Goal: Task Accomplishment & Management: Use online tool/utility

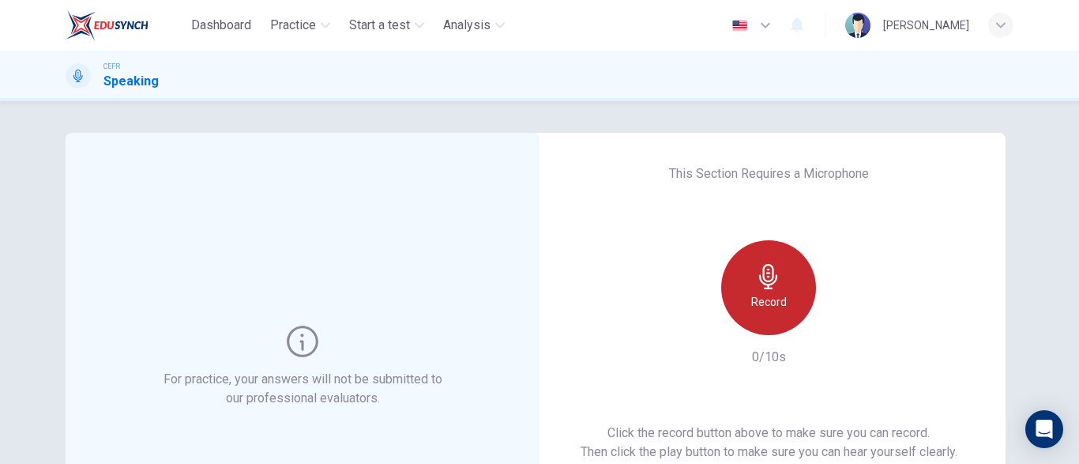
click at [736, 284] on div "Record" at bounding box center [768, 287] width 95 height 95
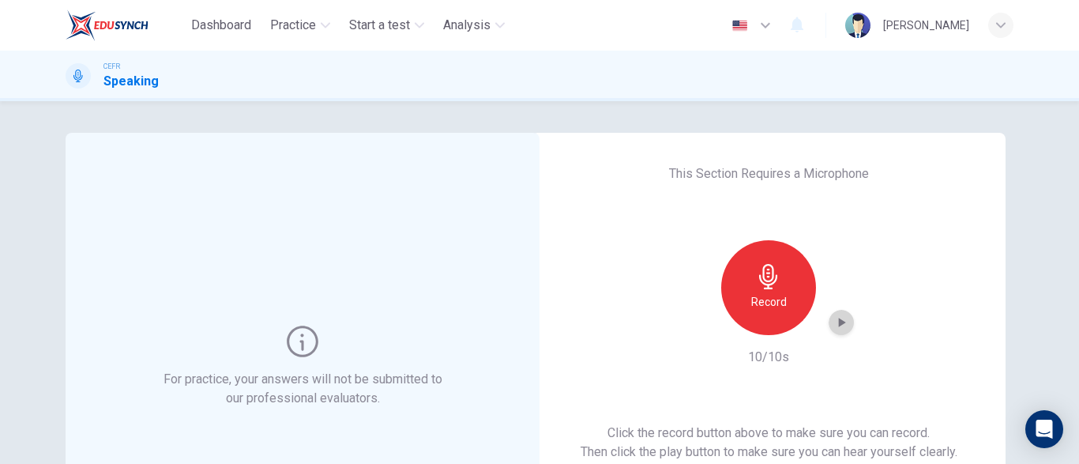
click at [847, 319] on icon "button" at bounding box center [842, 322] width 16 height 16
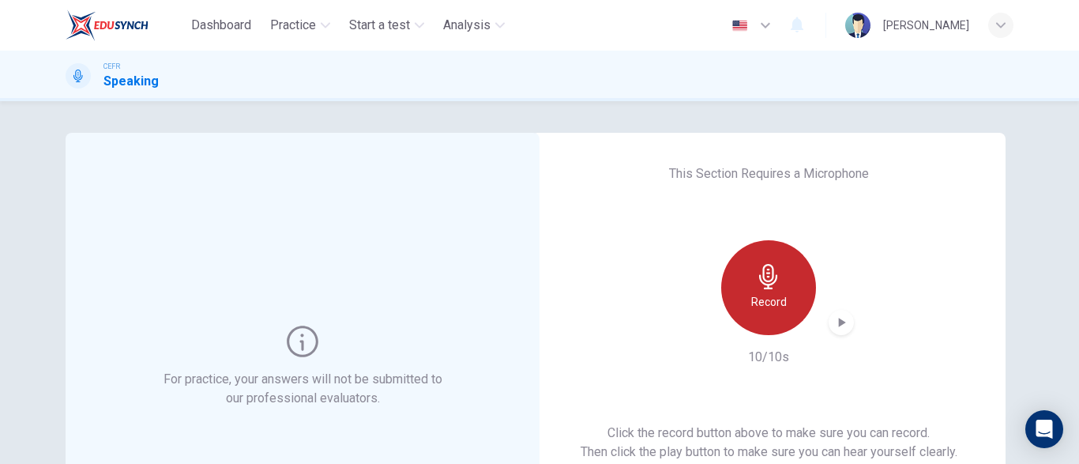
click at [770, 284] on icon "button" at bounding box center [768, 276] width 18 height 25
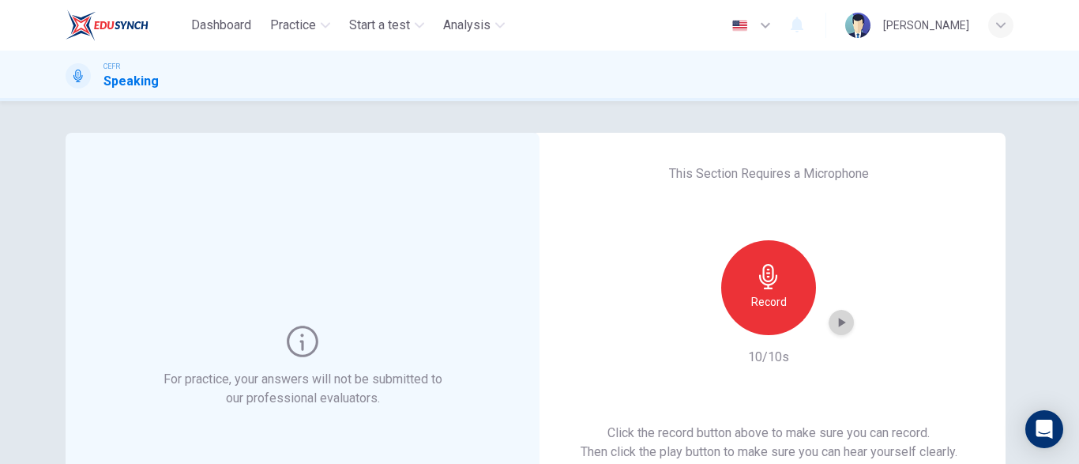
click at [838, 327] on icon "button" at bounding box center [842, 322] width 16 height 16
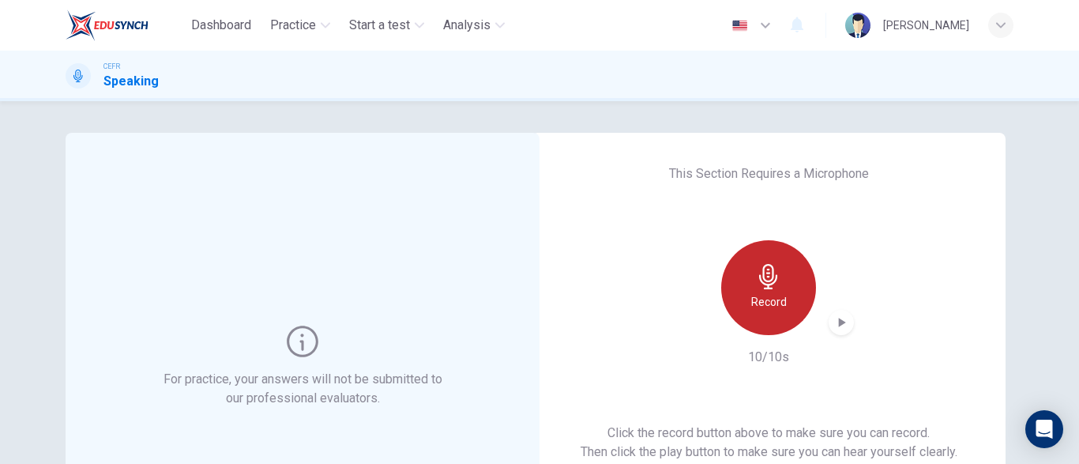
click at [774, 290] on div "Record" at bounding box center [768, 287] width 95 height 95
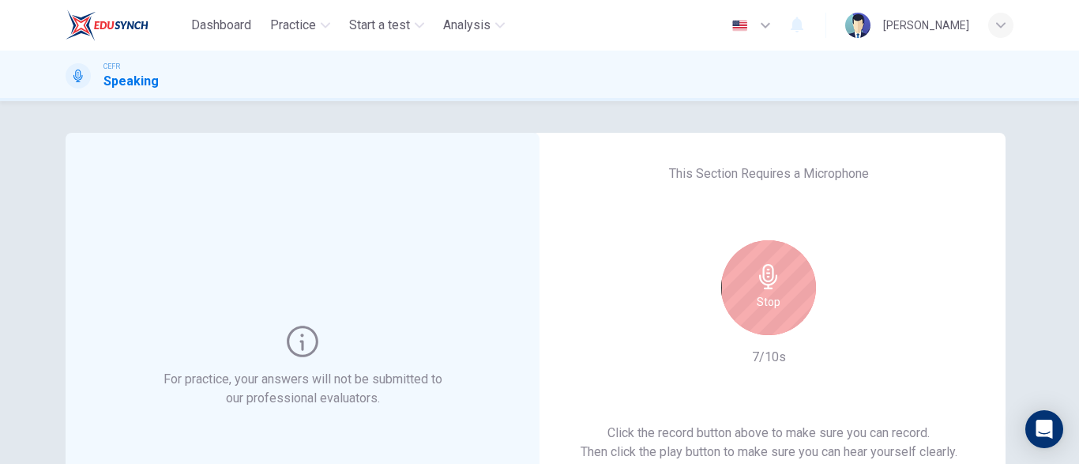
click at [774, 290] on div "Stop" at bounding box center [768, 287] width 95 height 95
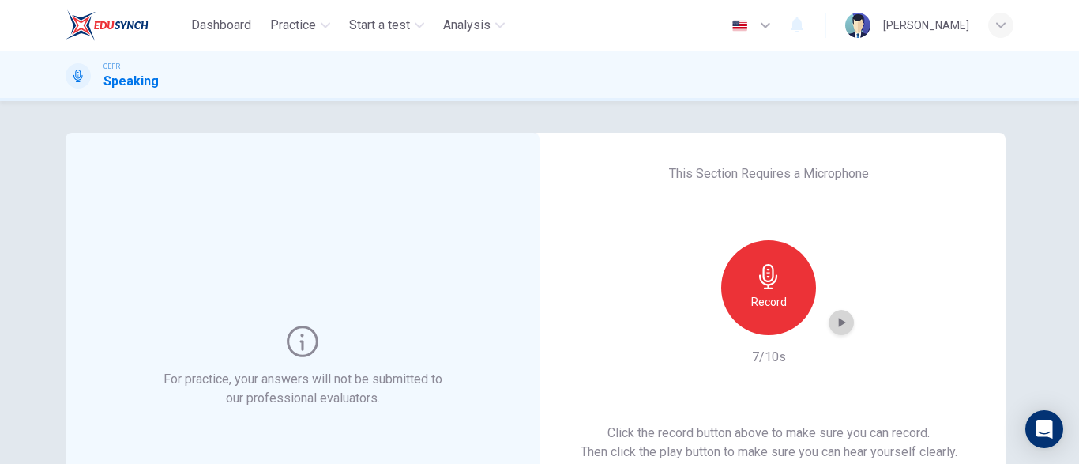
click at [841, 318] on icon "button" at bounding box center [842, 322] width 16 height 16
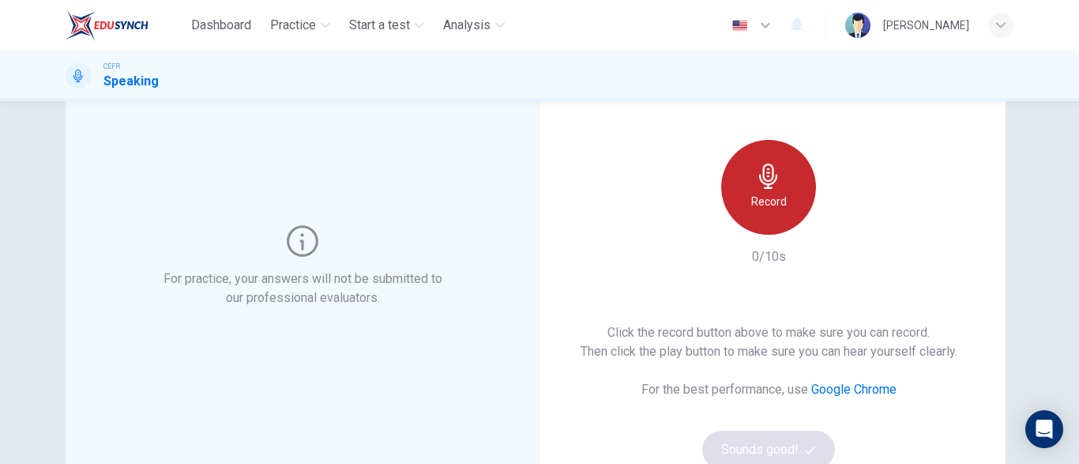
click at [774, 196] on h6 "Record" at bounding box center [769, 201] width 36 height 19
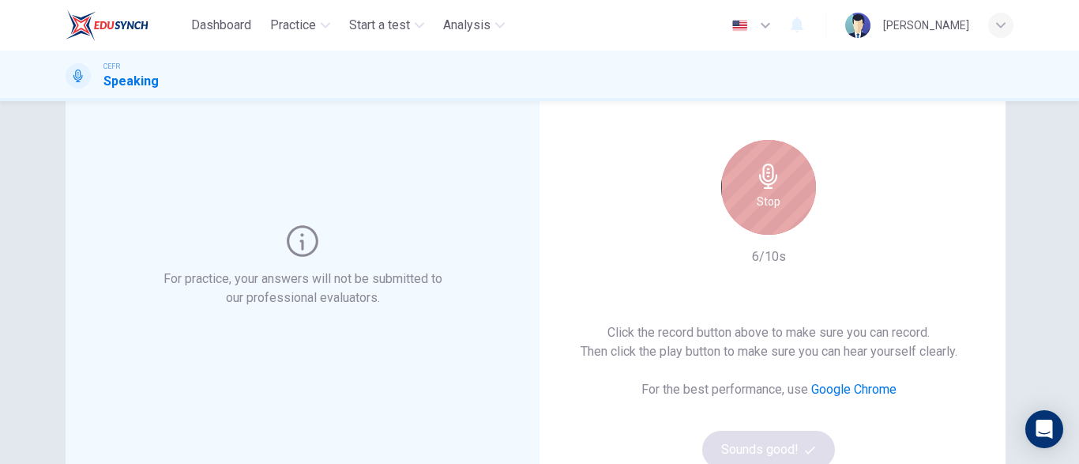
click at [774, 196] on h6 "Stop" at bounding box center [769, 201] width 24 height 19
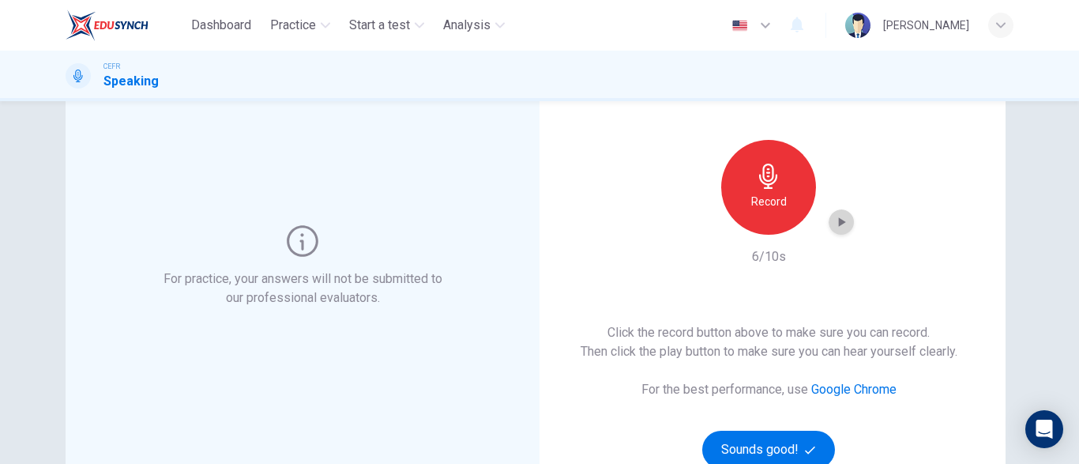
click at [840, 218] on icon "button" at bounding box center [842, 222] width 16 height 16
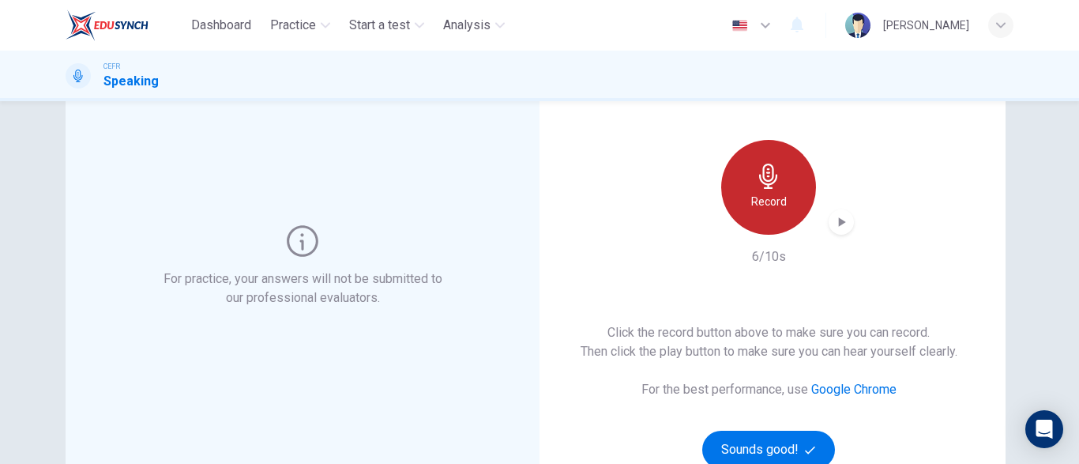
click at [799, 184] on div "Record" at bounding box center [768, 187] width 95 height 95
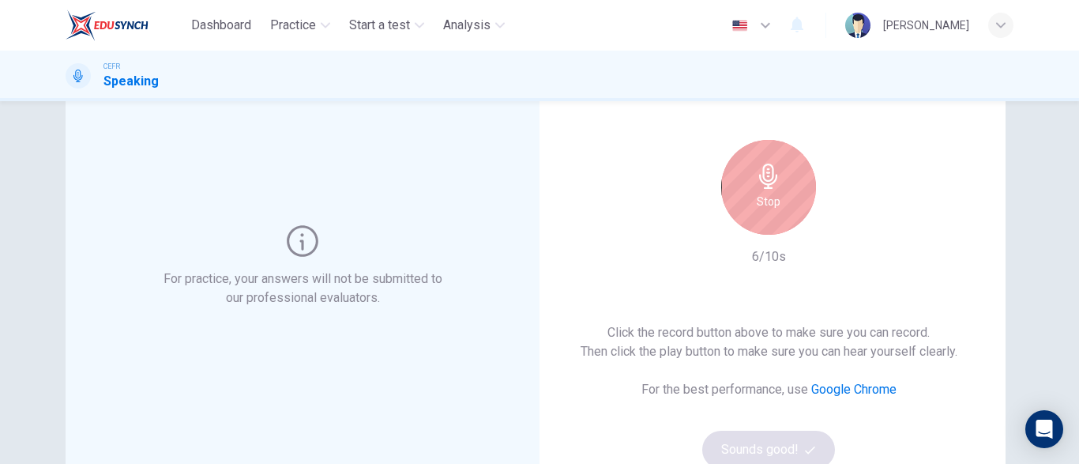
click at [799, 184] on div "Stop" at bounding box center [768, 187] width 95 height 95
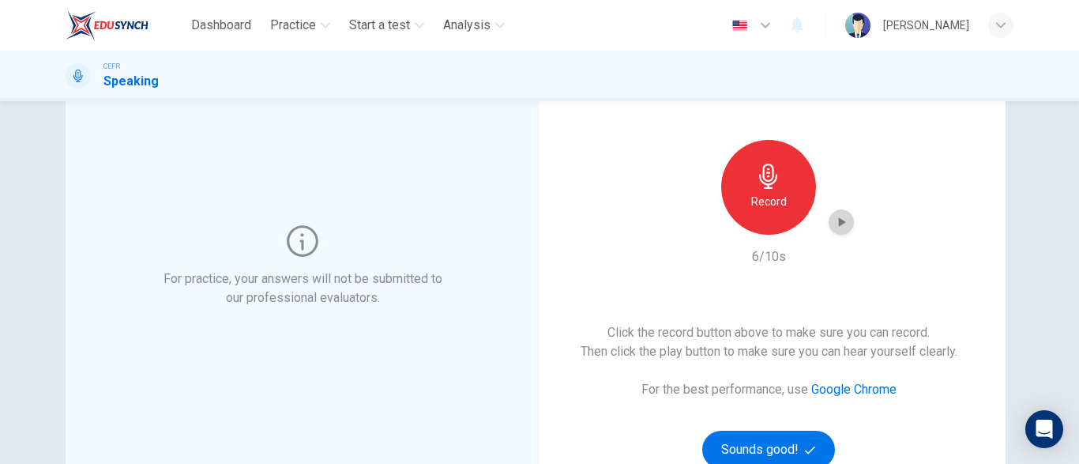
click at [836, 223] on icon "button" at bounding box center [842, 222] width 16 height 16
click at [752, 442] on button "Sounds good!" at bounding box center [768, 450] width 133 height 38
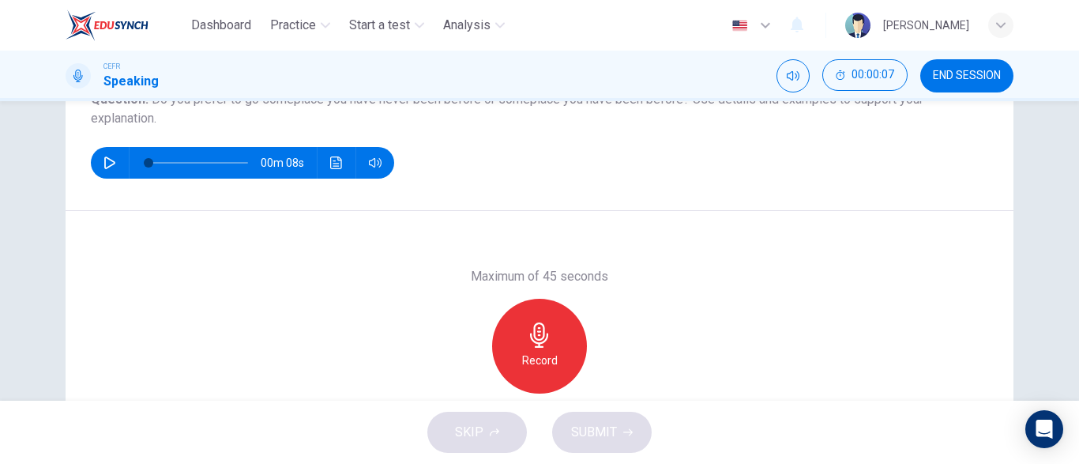
scroll to position [205, 0]
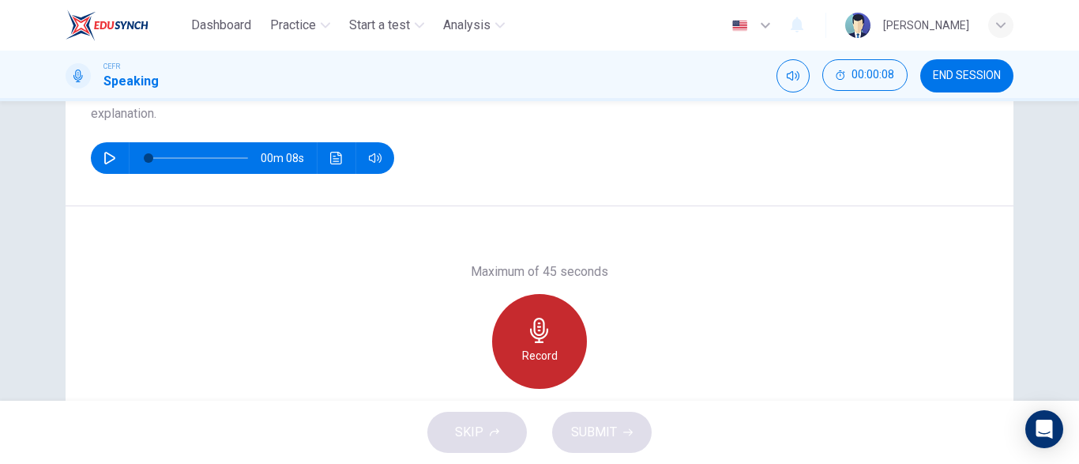
click at [549, 349] on h6 "Record" at bounding box center [540, 355] width 36 height 19
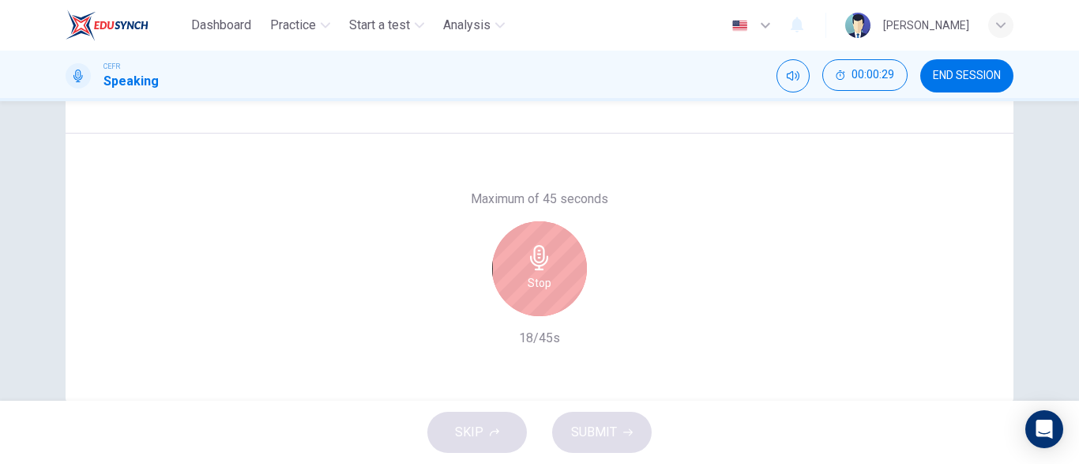
scroll to position [277, 0]
click at [522, 265] on div "Stop" at bounding box center [539, 269] width 95 height 95
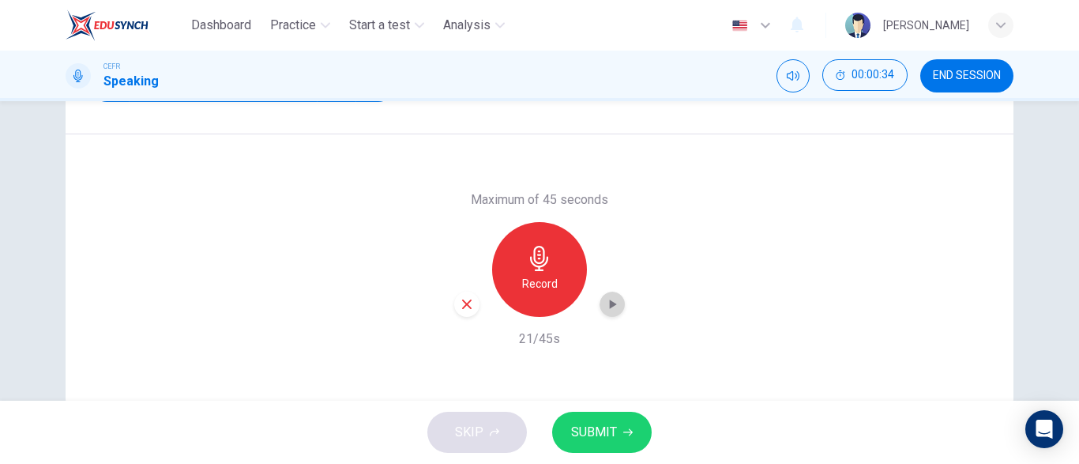
click at [614, 295] on div "button" at bounding box center [612, 304] width 25 height 25
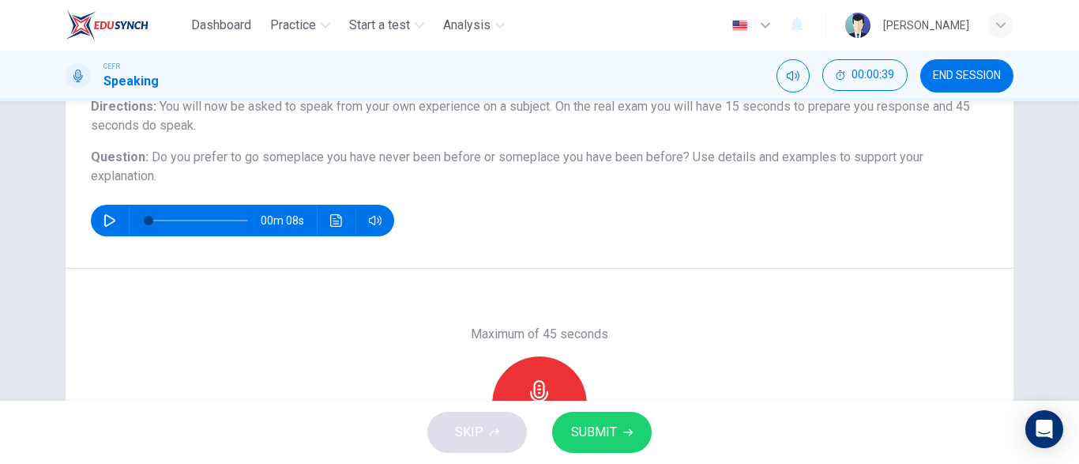
scroll to position [145, 0]
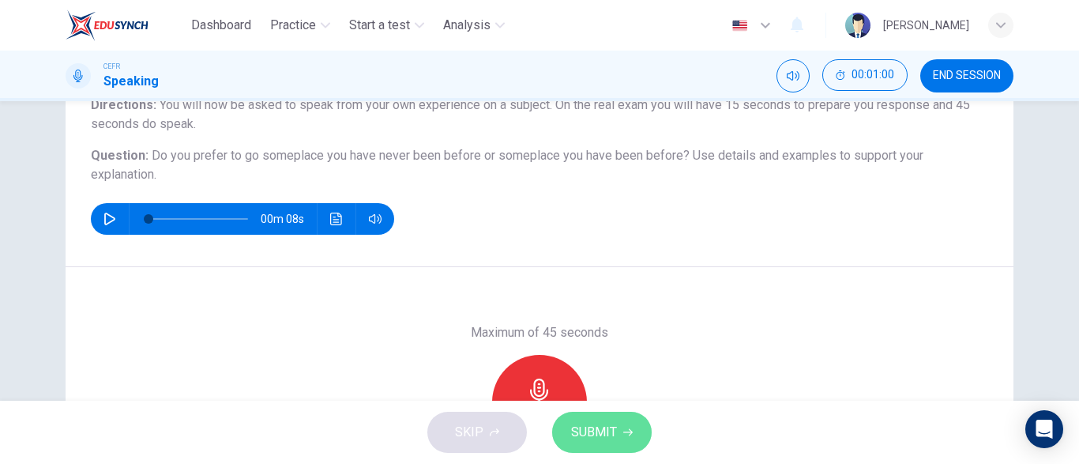
click at [610, 420] on button "SUBMIT" at bounding box center [602, 432] width 100 height 41
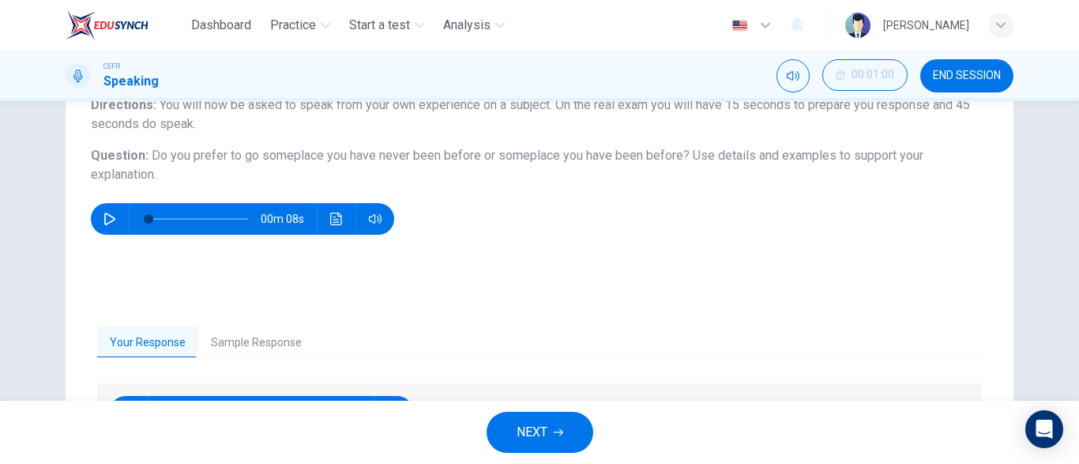
scroll to position [313, 0]
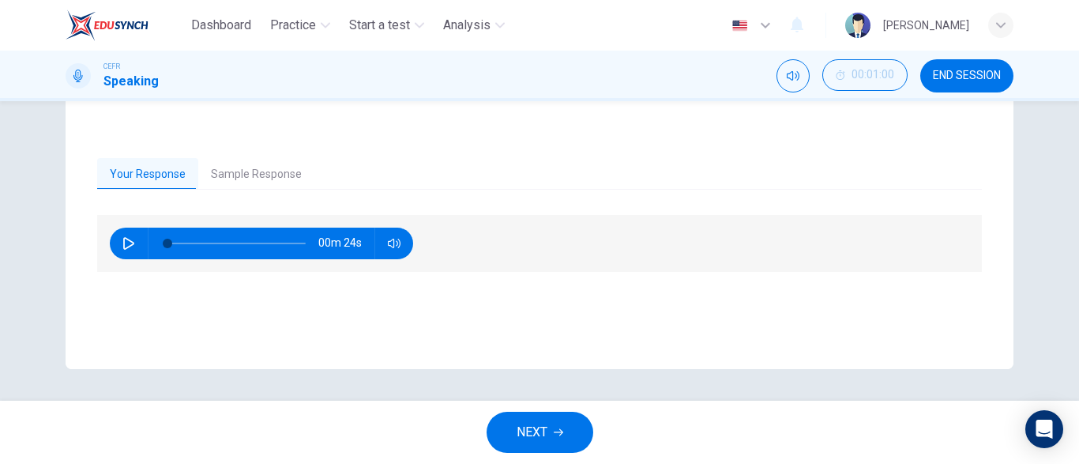
click at [238, 172] on button "Sample Response" at bounding box center [256, 174] width 116 height 33
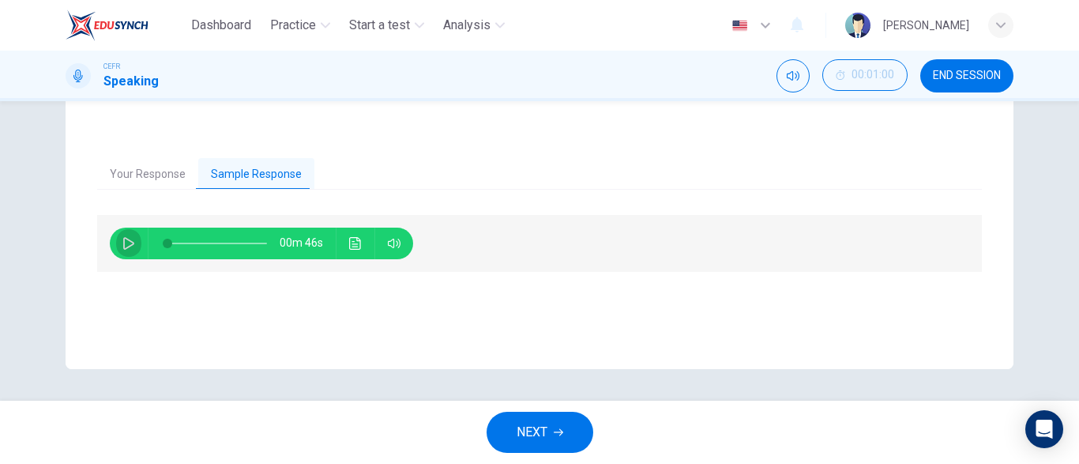
click at [127, 247] on icon "button" at bounding box center [128, 243] width 11 height 13
click at [365, 245] on button "Click to see the audio transcription" at bounding box center [355, 244] width 25 height 32
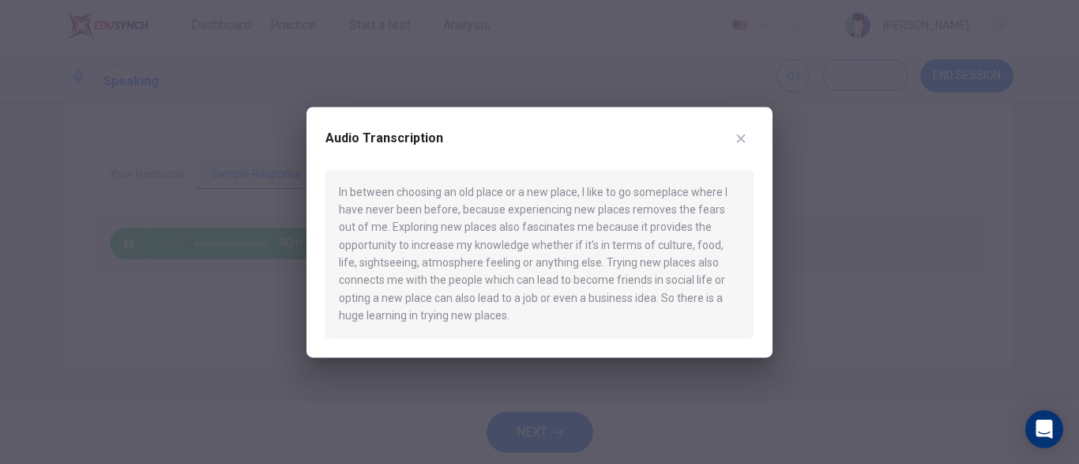
type input "22"
click at [856, 202] on div at bounding box center [539, 232] width 1079 height 464
type input "65"
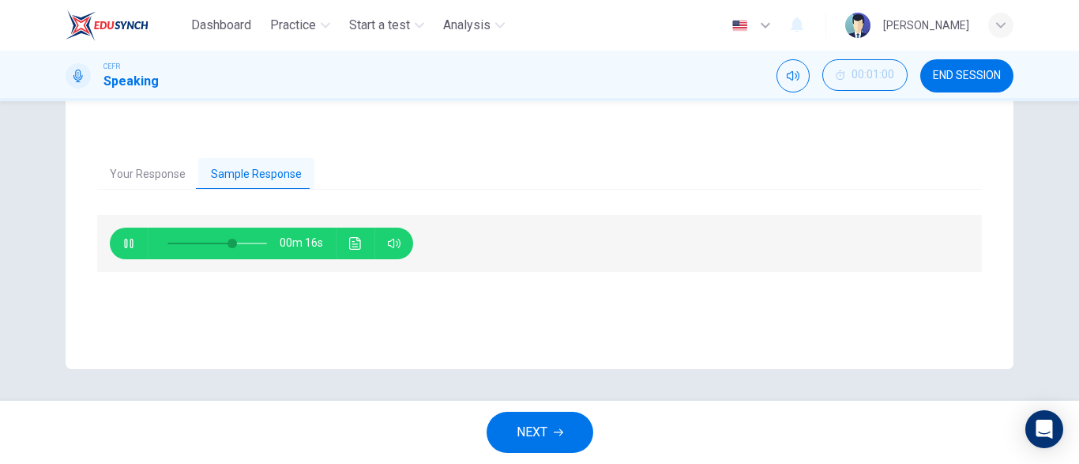
scroll to position [211, 0]
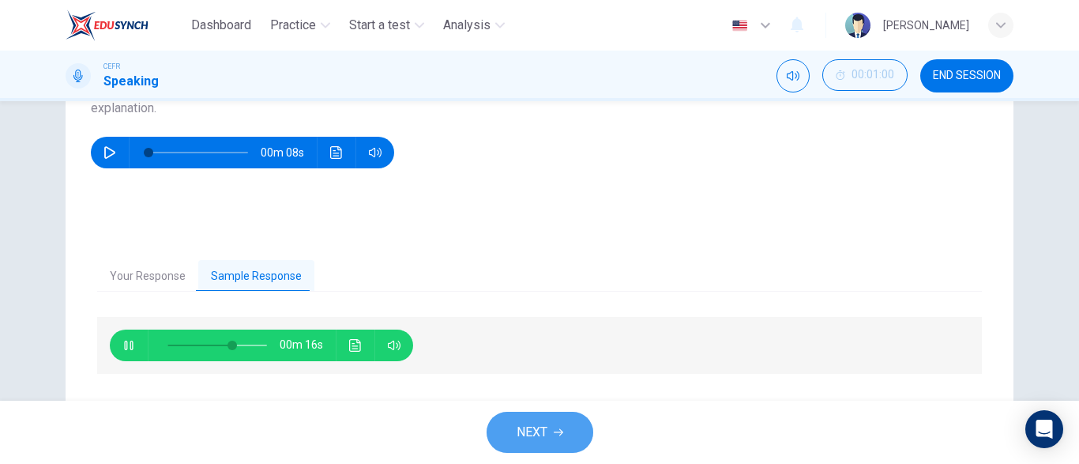
click at [548, 449] on button "NEXT" at bounding box center [540, 432] width 107 height 41
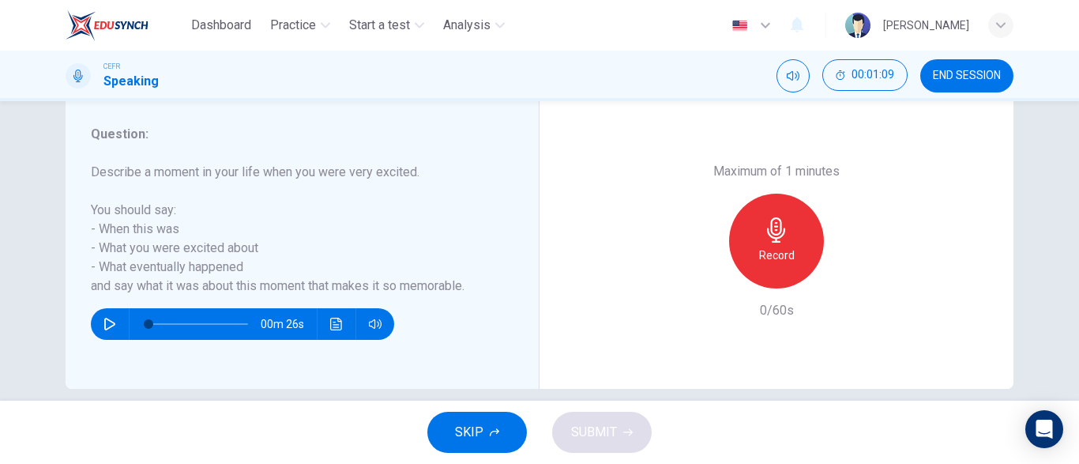
scroll to position [263, 0]
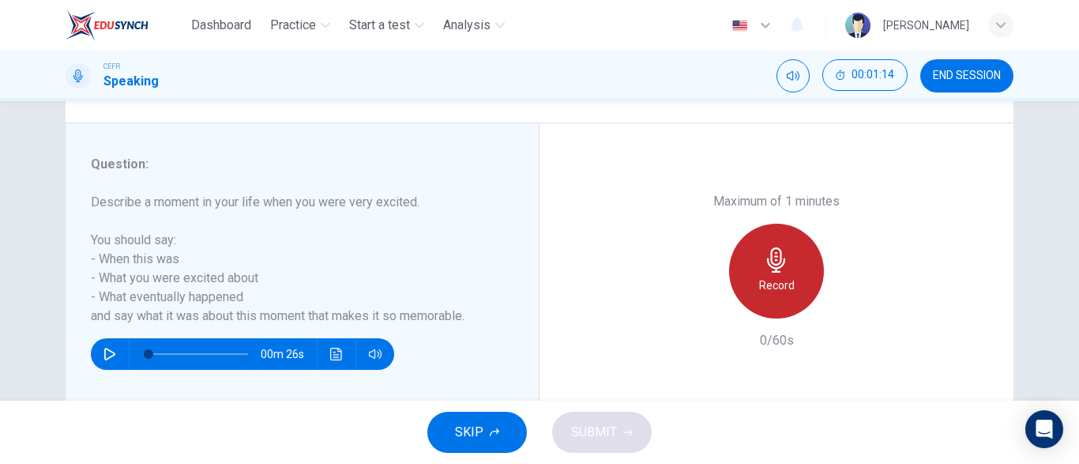
click at [809, 274] on div "Record" at bounding box center [776, 271] width 95 height 95
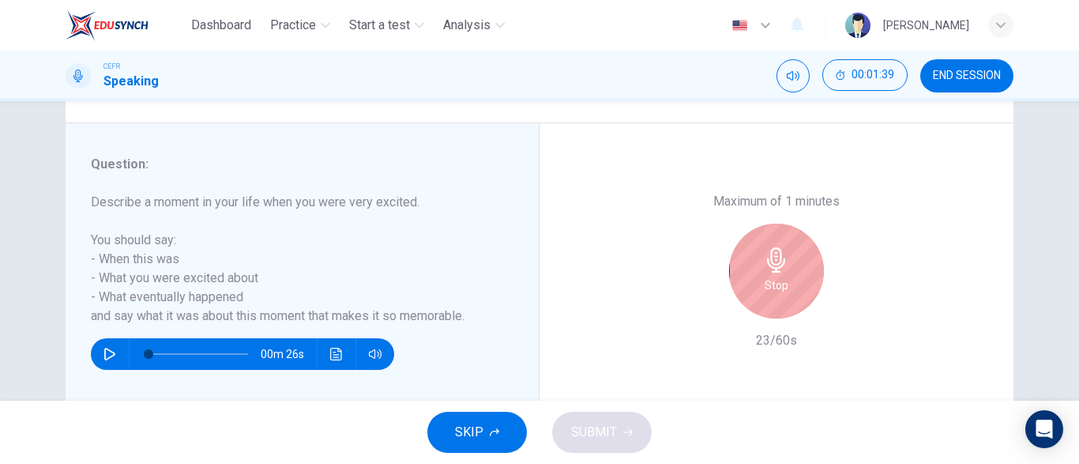
click at [809, 274] on div "Stop" at bounding box center [776, 271] width 95 height 95
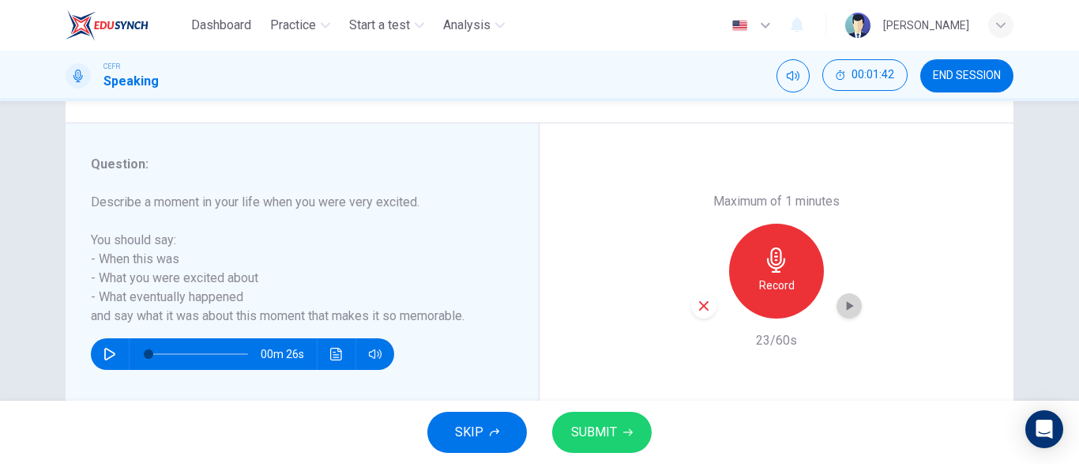
click at [848, 307] on icon "button" at bounding box center [850, 305] width 7 height 9
click at [620, 422] on button "SUBMIT" at bounding box center [602, 432] width 100 height 41
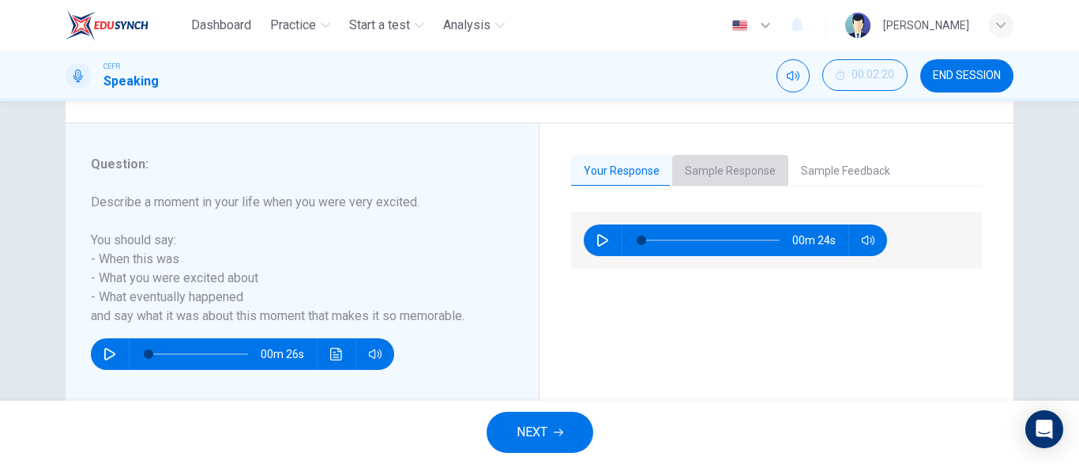
click at [733, 175] on button "Sample Response" at bounding box center [730, 171] width 116 height 33
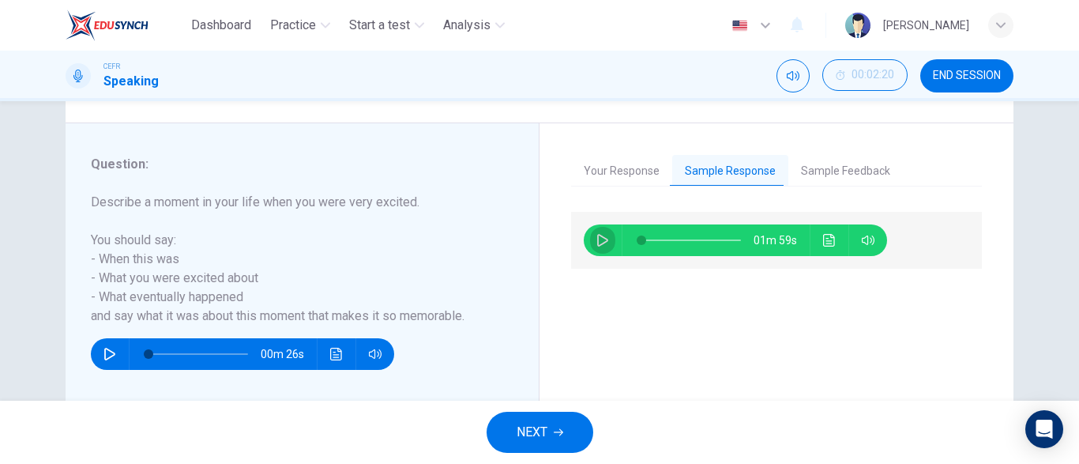
click at [603, 239] on icon "button" at bounding box center [603, 240] width 13 height 13
type input "0"
click at [841, 170] on button "Sample Feedback" at bounding box center [846, 171] width 115 height 33
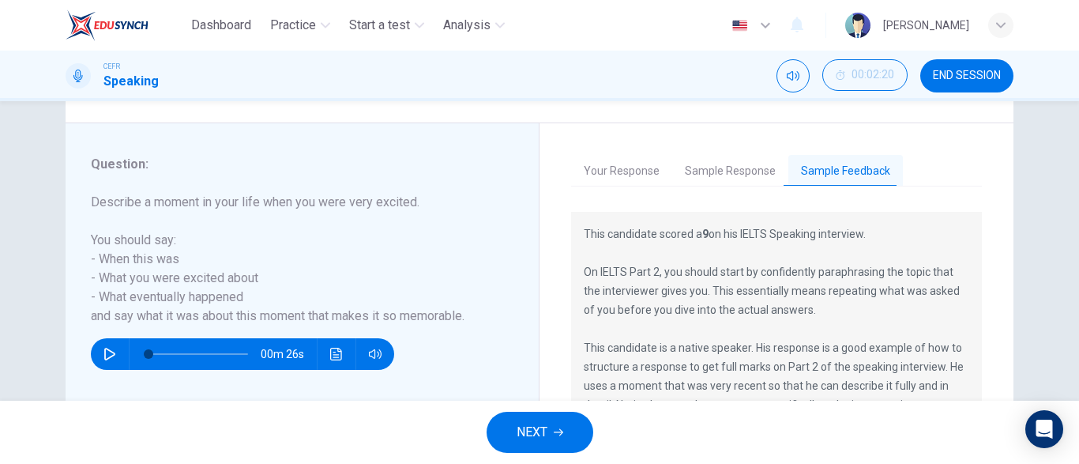
click at [732, 156] on button "Sample Response" at bounding box center [730, 171] width 116 height 33
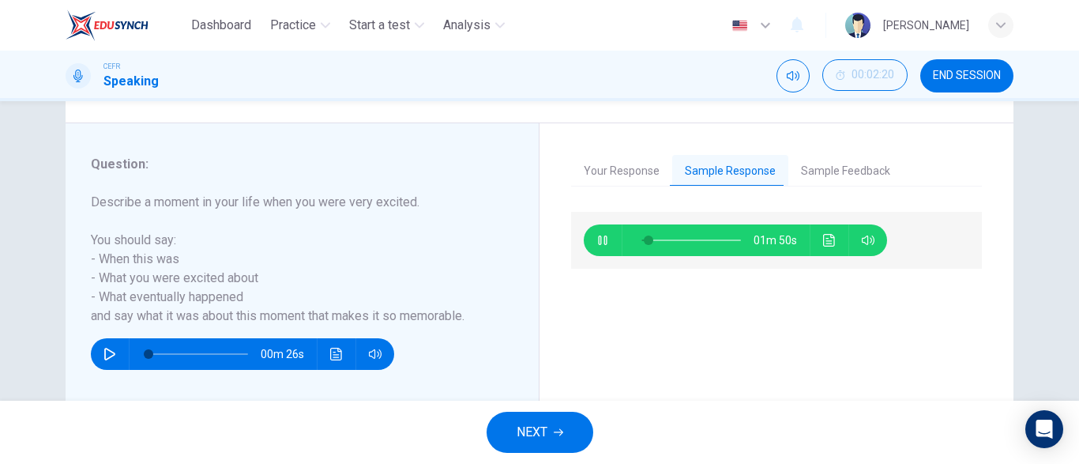
click at [665, 239] on span at bounding box center [692, 240] width 100 height 22
click at [816, 168] on button "Sample Feedback" at bounding box center [846, 171] width 115 height 33
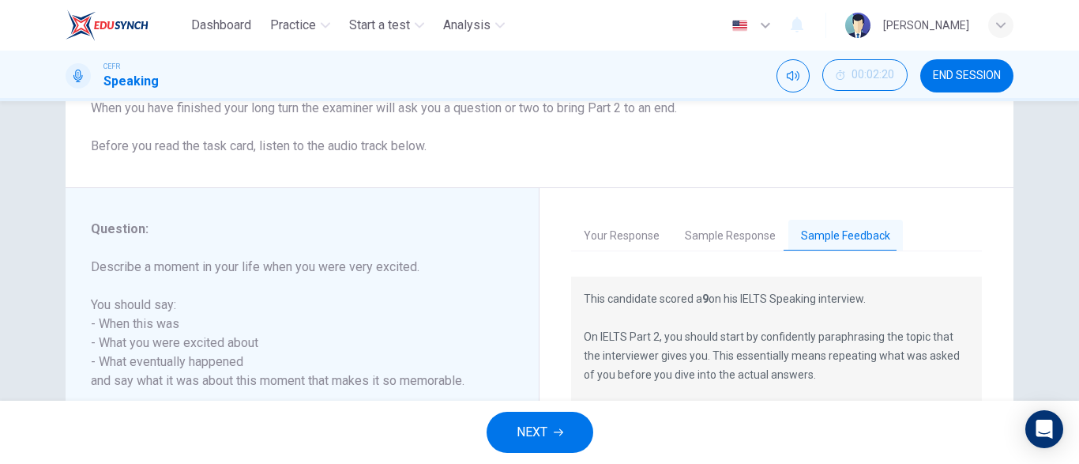
scroll to position [200, 0]
drag, startPoint x: 710, startPoint y: 214, endPoint x: 729, endPoint y: 241, distance: 33.3
click at [729, 241] on div "Your Response Sample Response Sample Feedback 00m 24s 01m 23s This candidate sc…" at bounding box center [777, 383] width 474 height 394
click at [729, 241] on button "Sample Response" at bounding box center [730, 234] width 116 height 33
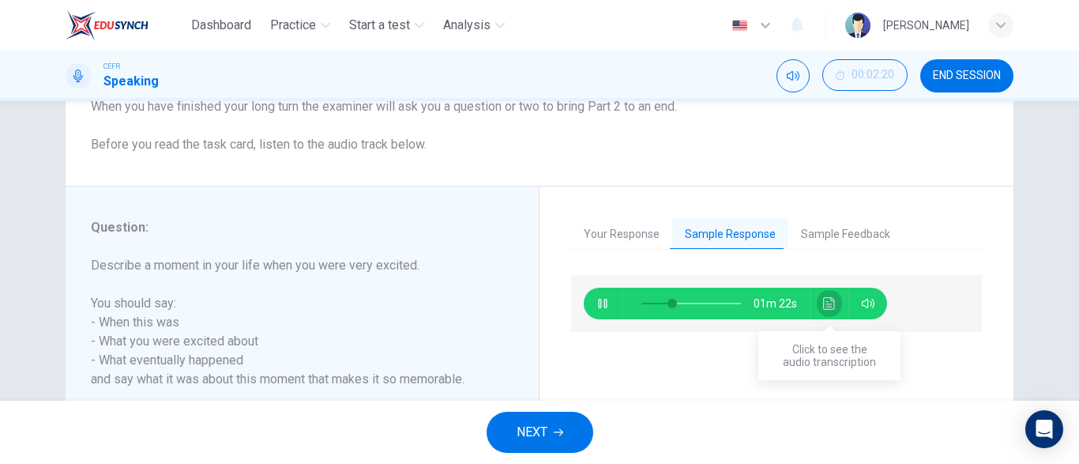
scroll to position [199, 0]
click at [839, 303] on button "Click to see the audio transcription" at bounding box center [829, 304] width 25 height 32
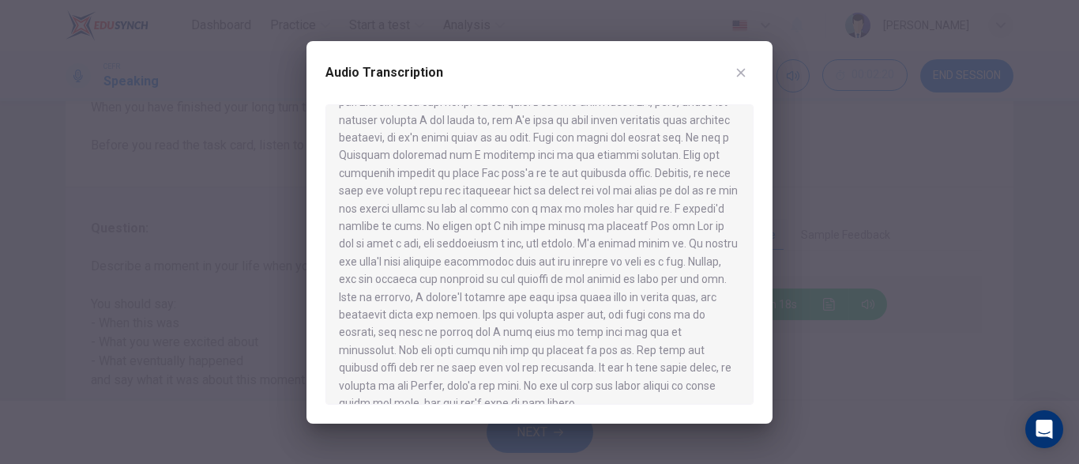
scroll to position [61, 0]
click at [743, 73] on icon "button" at bounding box center [741, 72] width 13 height 13
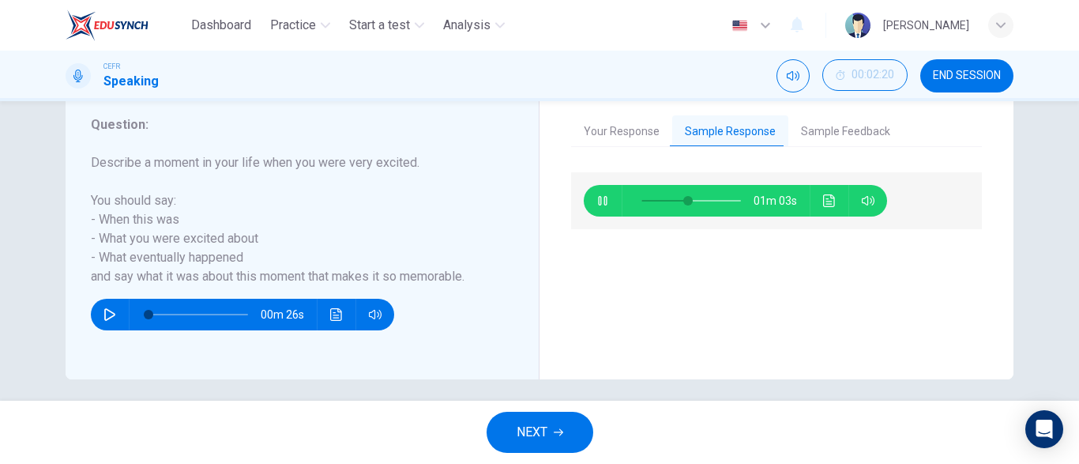
scroll to position [313, 0]
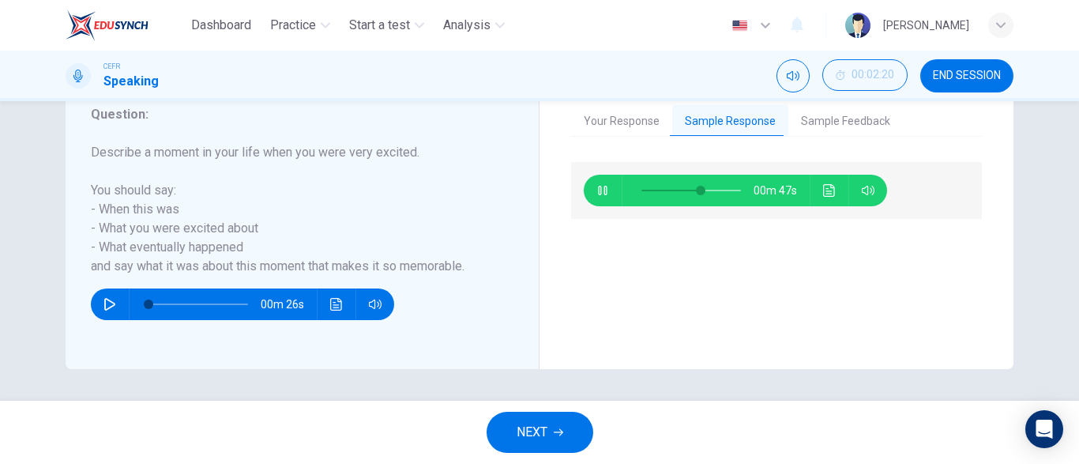
drag, startPoint x: 93, startPoint y: 154, endPoint x: 209, endPoint y: 150, distance: 115.4
click at [209, 150] on h6 "Describe a moment in your life when you were very excited. You should say: - Wh…" at bounding box center [293, 209] width 404 height 133
type input "62"
click at [539, 421] on span "NEXT" at bounding box center [532, 432] width 31 height 22
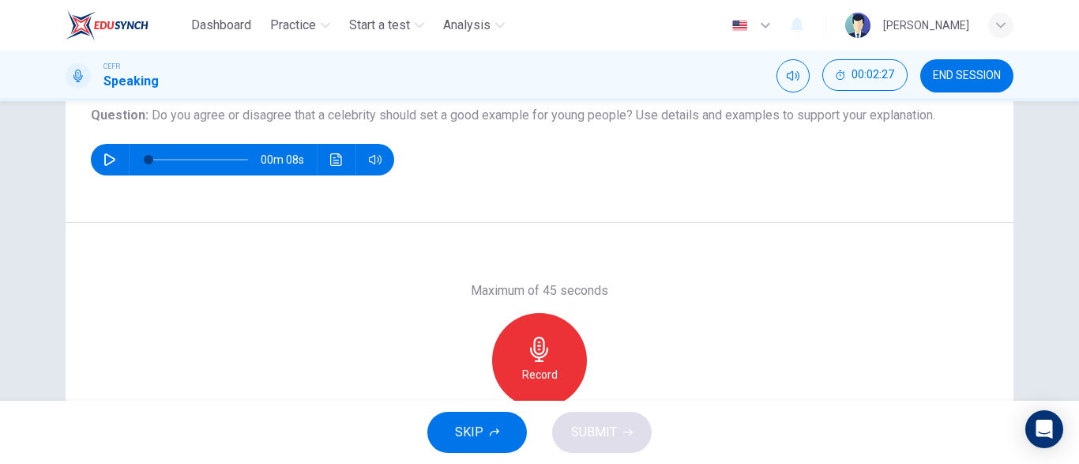
scroll to position [193, 0]
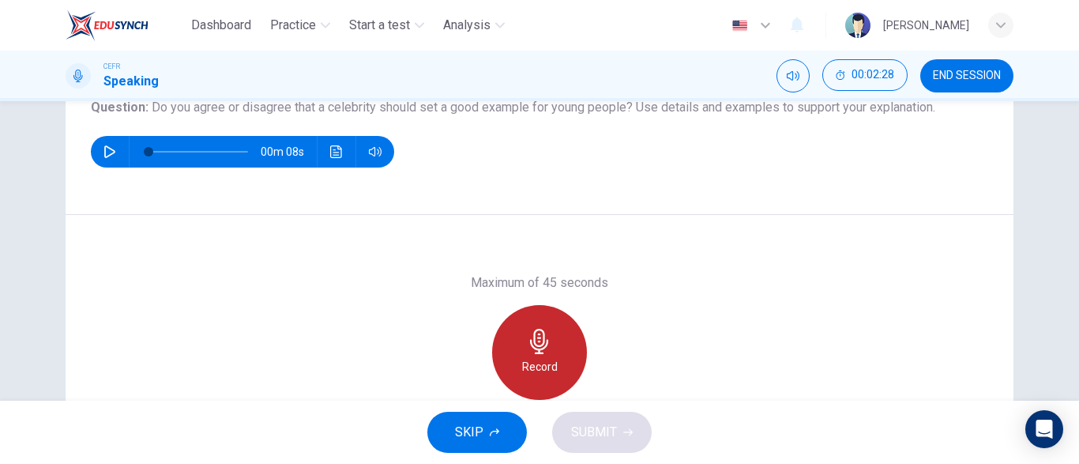
click at [545, 361] on h6 "Record" at bounding box center [540, 366] width 36 height 19
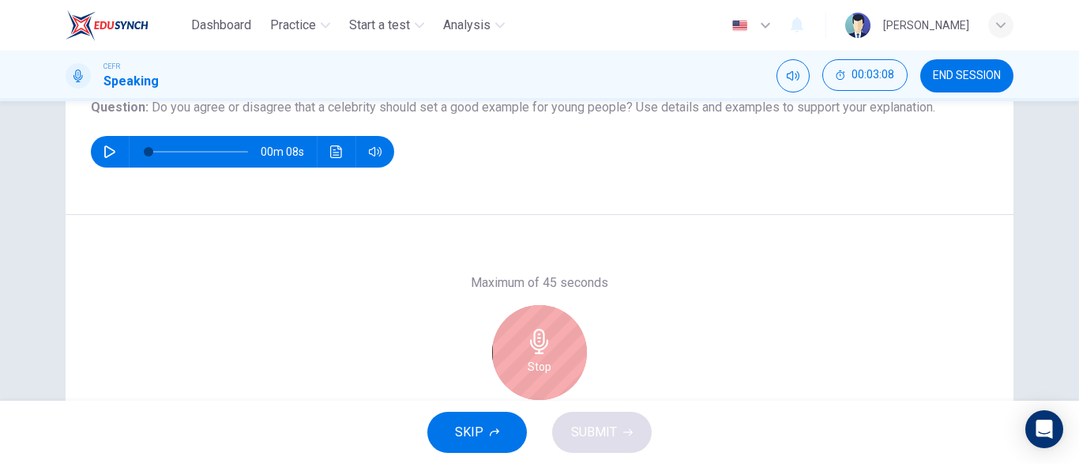
click at [529, 363] on h6 "Stop" at bounding box center [540, 366] width 24 height 19
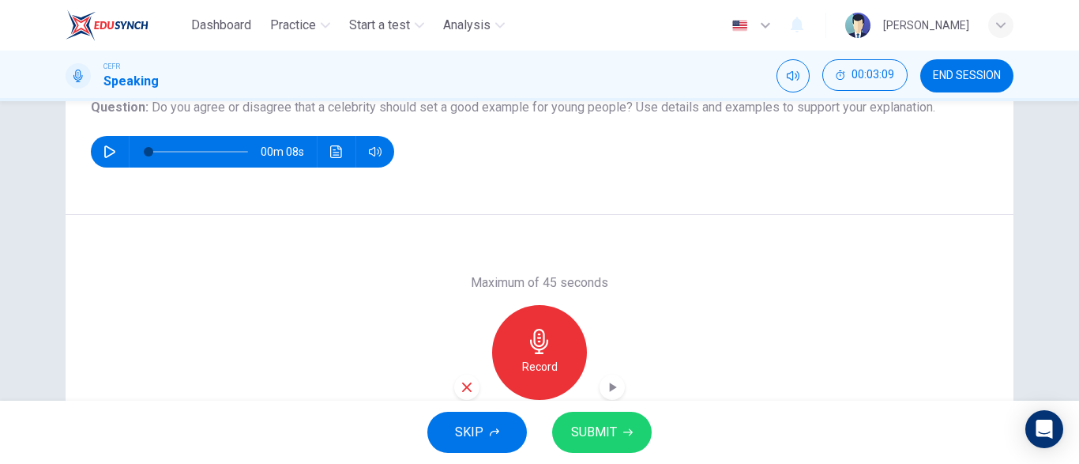
scroll to position [313, 0]
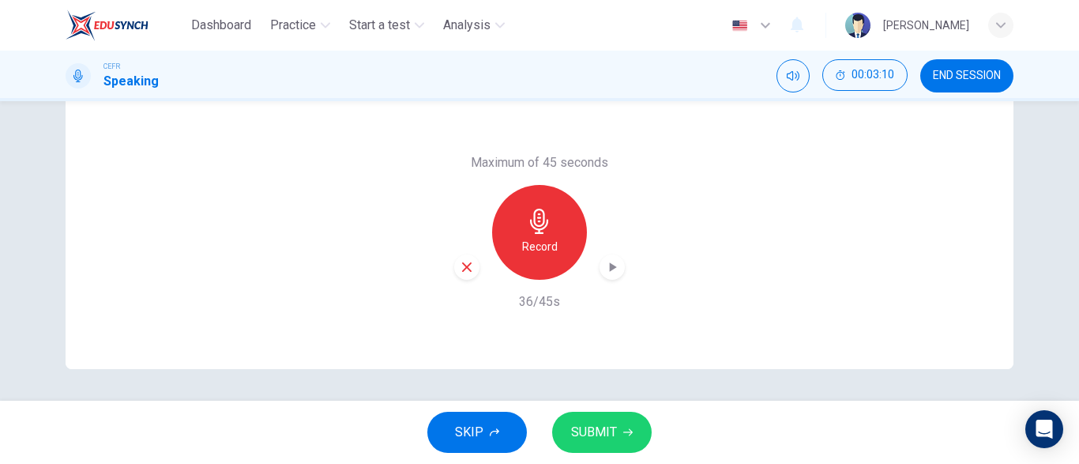
click at [614, 272] on icon "button" at bounding box center [612, 267] width 16 height 16
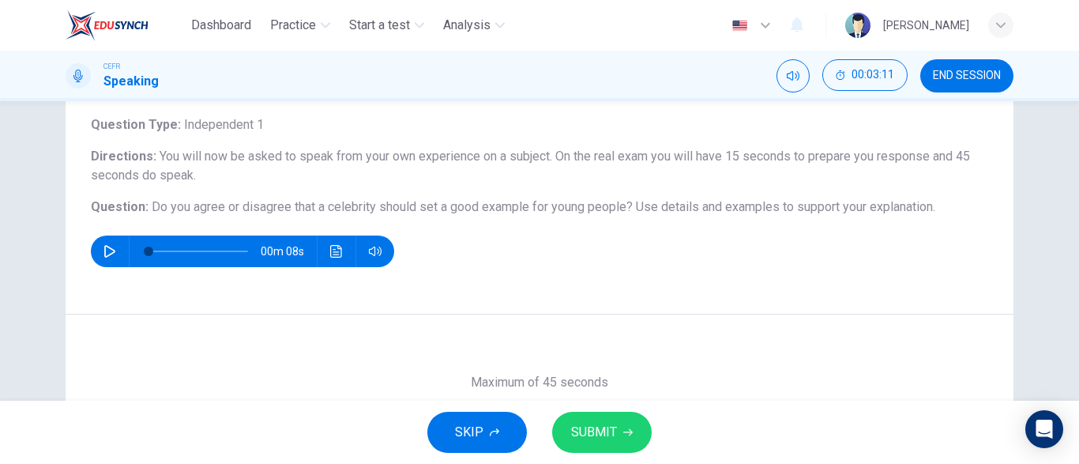
scroll to position [37, 0]
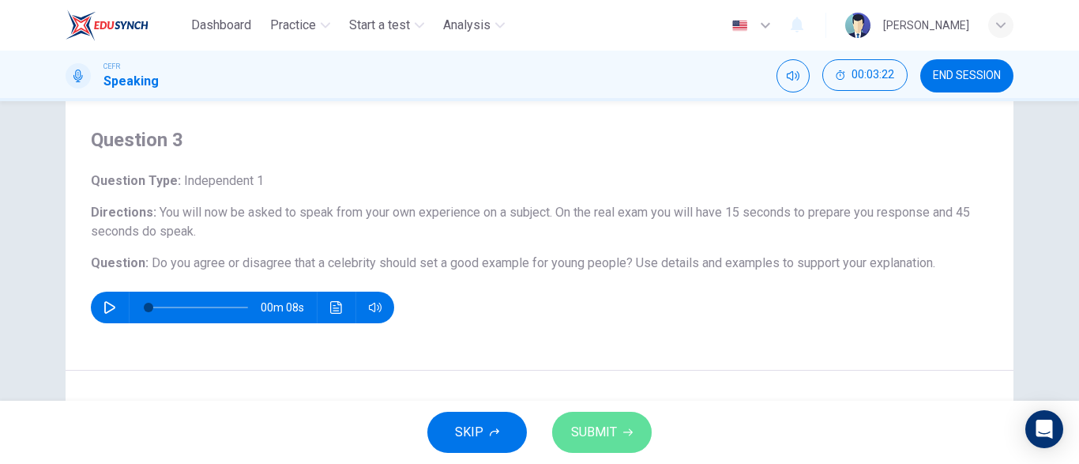
click at [586, 427] on span "SUBMIT" at bounding box center [594, 432] width 46 height 22
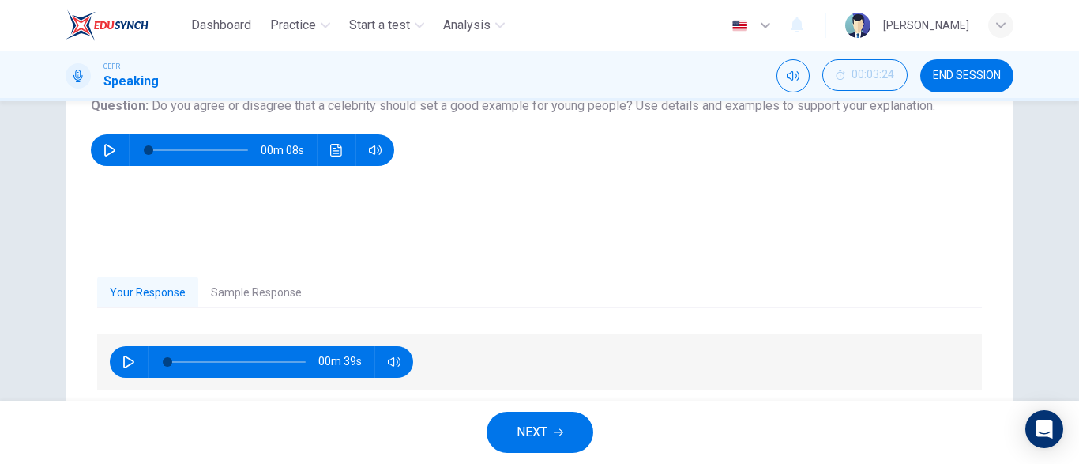
scroll to position [313, 0]
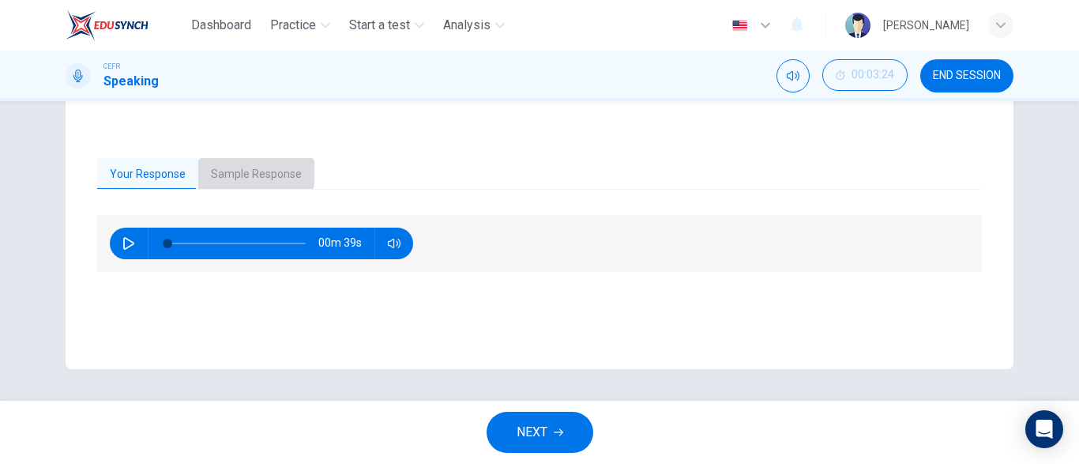
click at [239, 171] on button "Sample Response" at bounding box center [256, 174] width 116 height 33
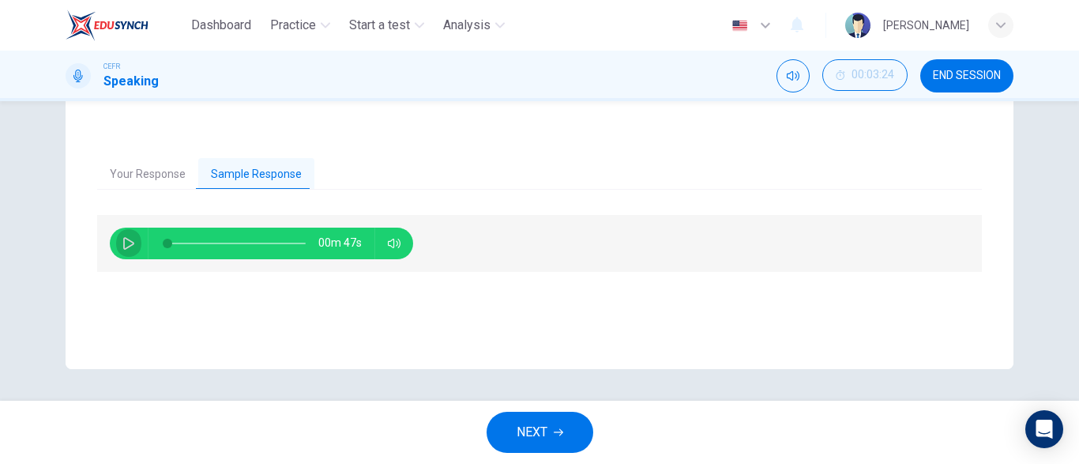
click at [127, 239] on icon "button" at bounding box center [128, 243] width 11 height 13
type input "0"
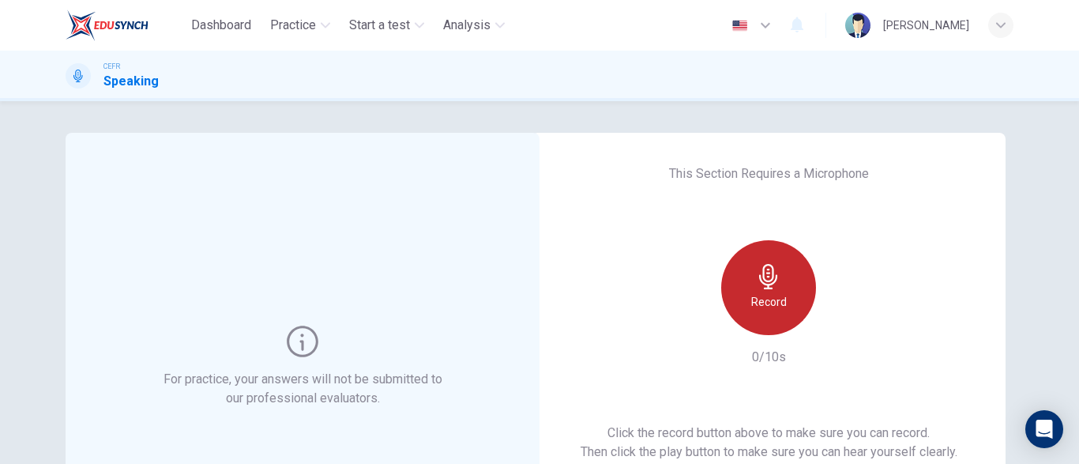
click at [776, 303] on h6 "Record" at bounding box center [769, 301] width 36 height 19
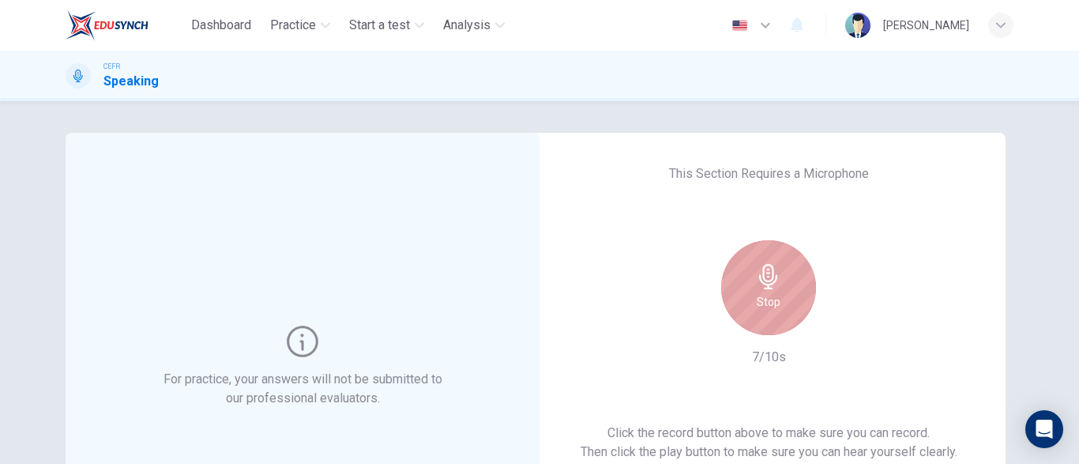
click at [776, 303] on h6 "Stop" at bounding box center [769, 301] width 24 height 19
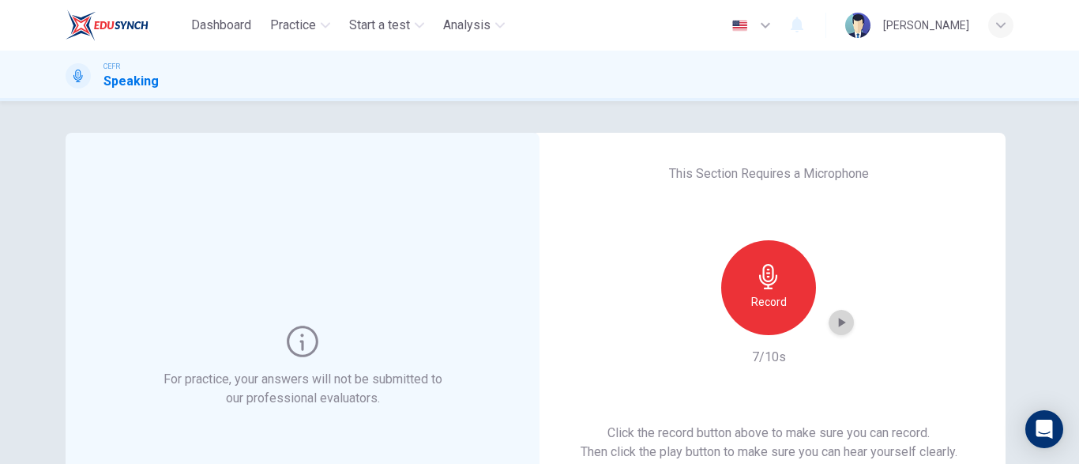
click at [840, 326] on icon "button" at bounding box center [842, 322] width 7 height 9
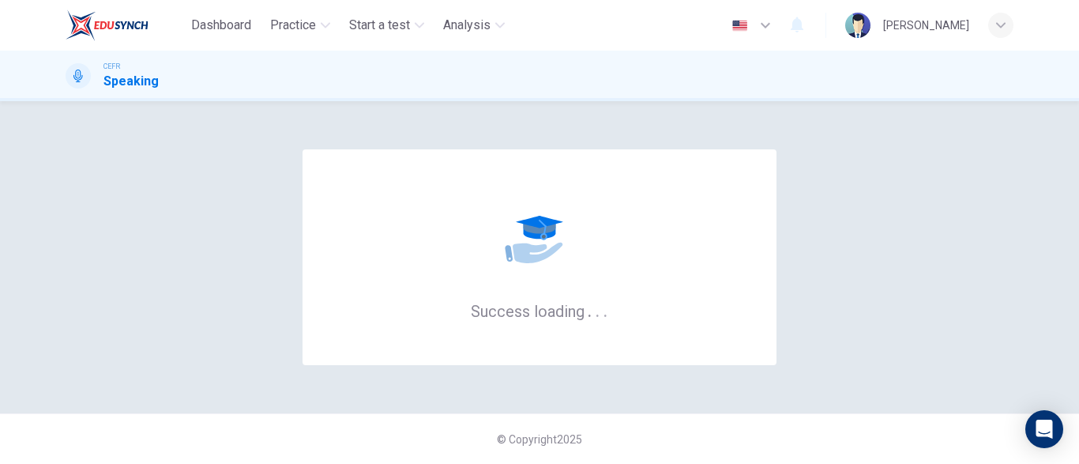
click at [998, 32] on div "button" at bounding box center [1000, 25] width 25 height 25
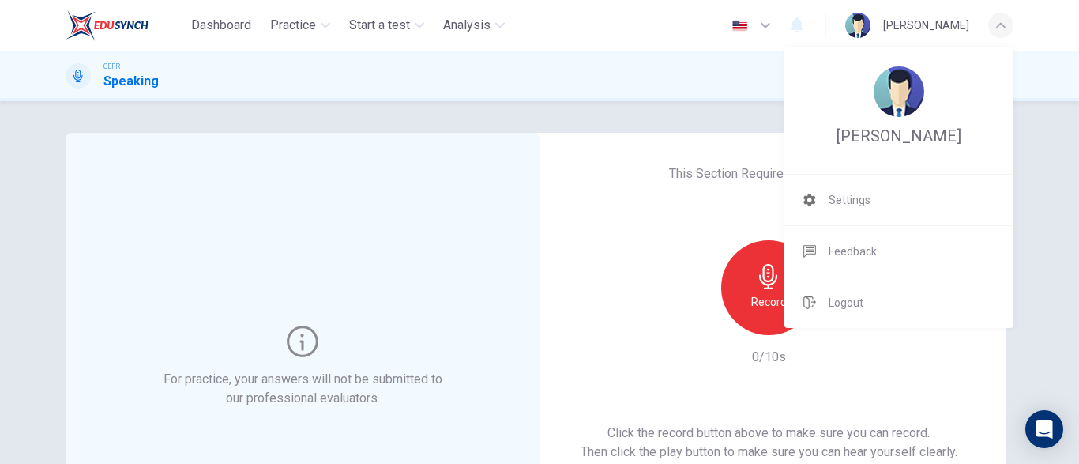
click at [286, 15] on div at bounding box center [539, 232] width 1079 height 464
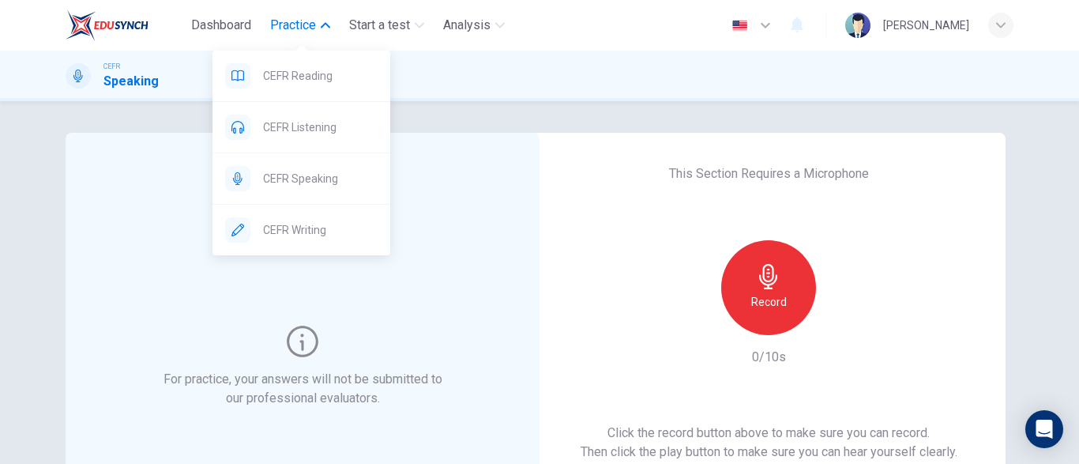
click at [296, 30] on span "Practice" at bounding box center [293, 25] width 46 height 19
click at [296, 28] on span "Practice" at bounding box center [293, 25] width 46 height 19
click at [311, 120] on span "CEFR Listening" at bounding box center [320, 127] width 115 height 19
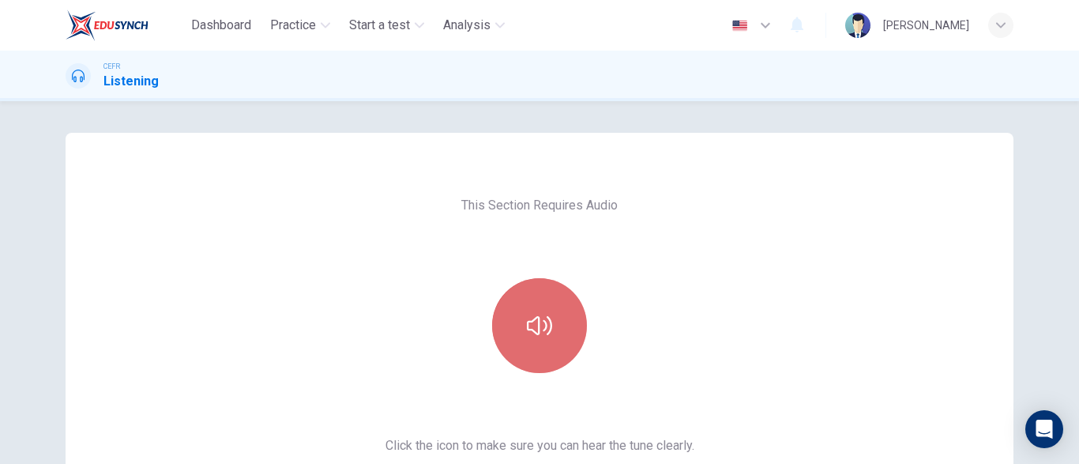
click at [525, 306] on button "button" at bounding box center [539, 325] width 95 height 95
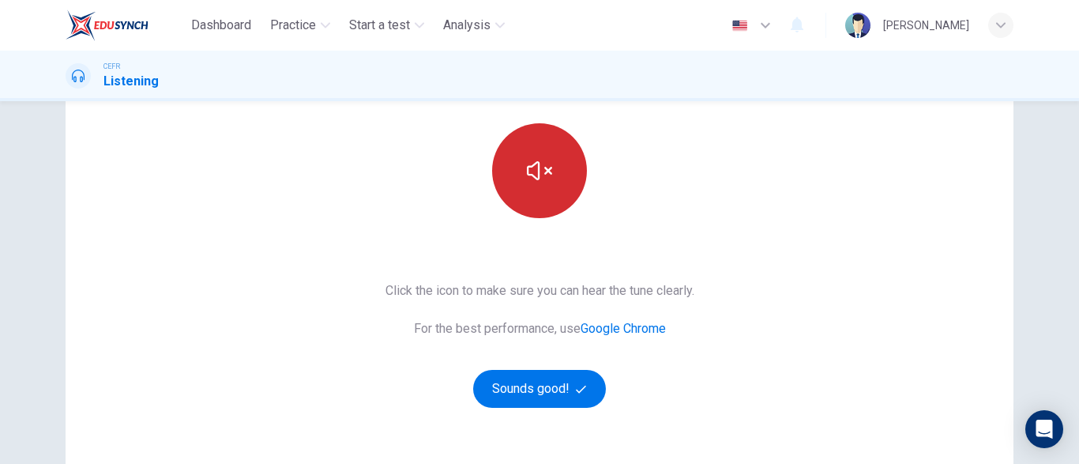
scroll to position [170, 0]
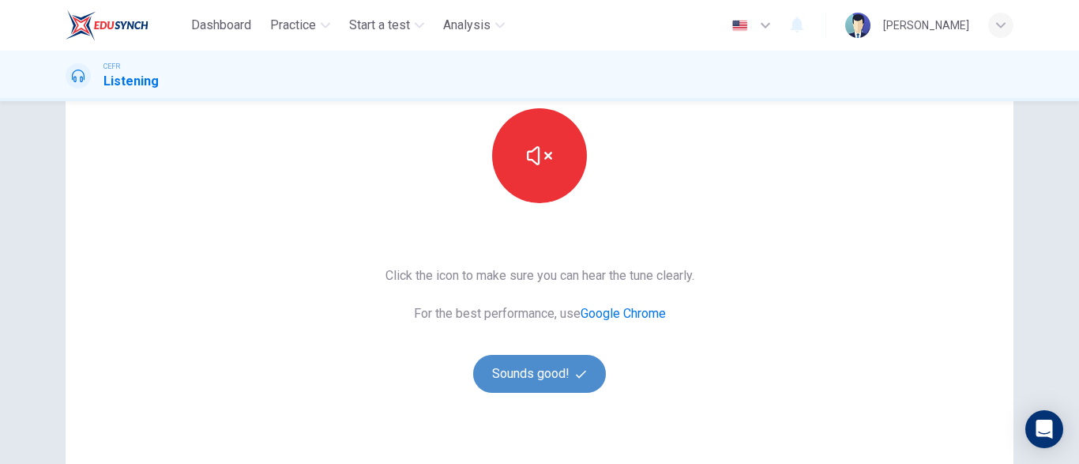
click at [535, 359] on button "Sounds good!" at bounding box center [539, 374] width 133 height 38
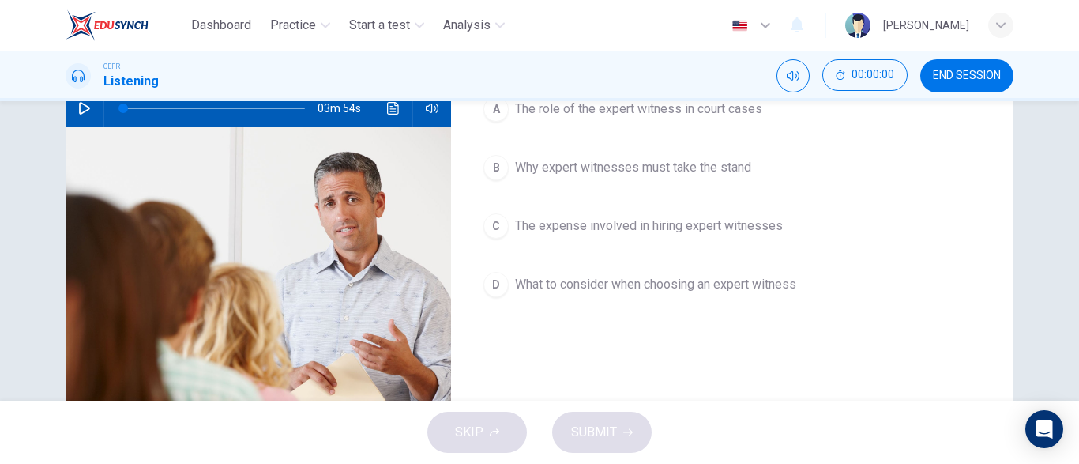
scroll to position [85, 0]
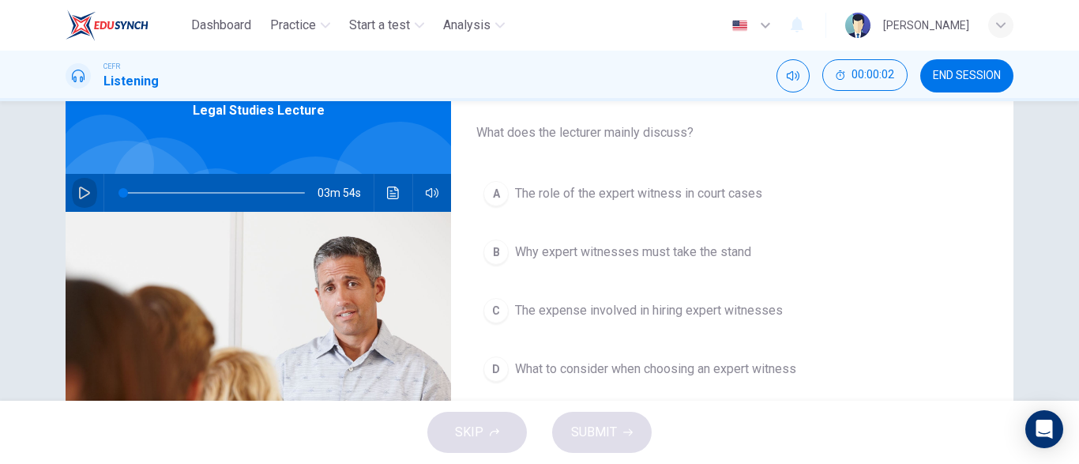
click at [82, 188] on icon "button" at bounding box center [84, 192] width 11 height 13
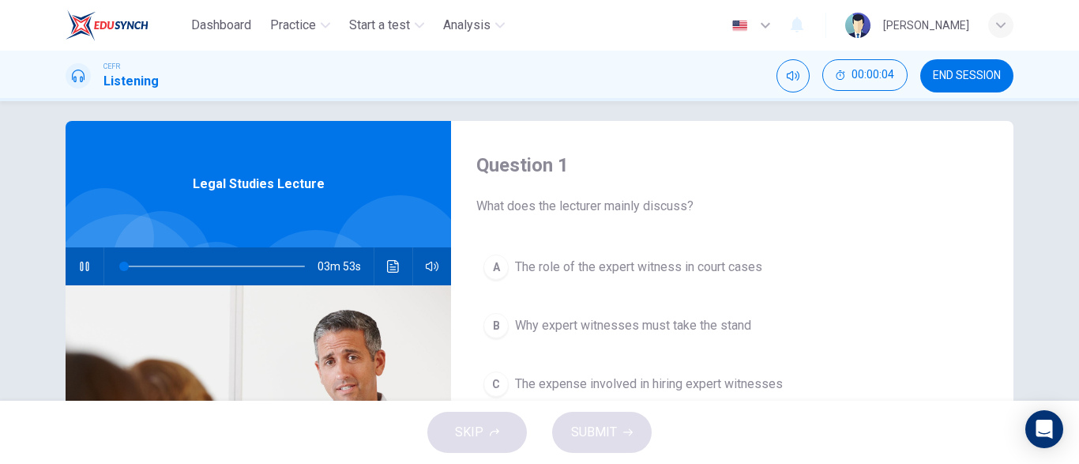
scroll to position [0, 0]
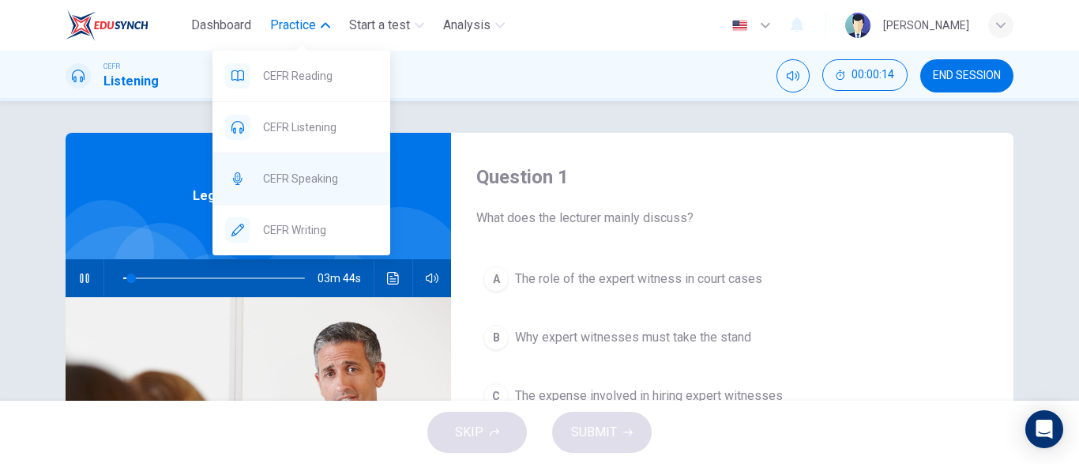
type input "5"
click at [318, 175] on span "CEFR Speaking" at bounding box center [320, 178] width 115 height 19
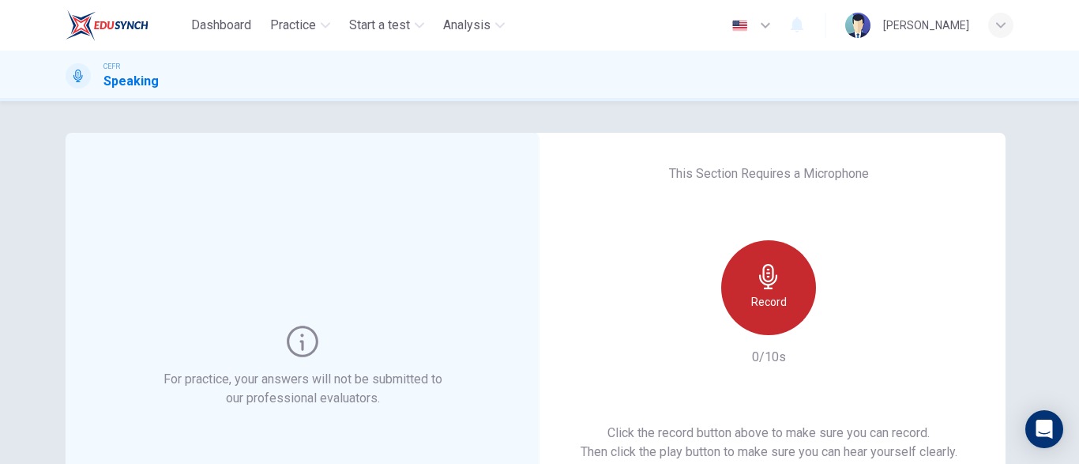
click at [773, 314] on div "Record" at bounding box center [768, 287] width 95 height 95
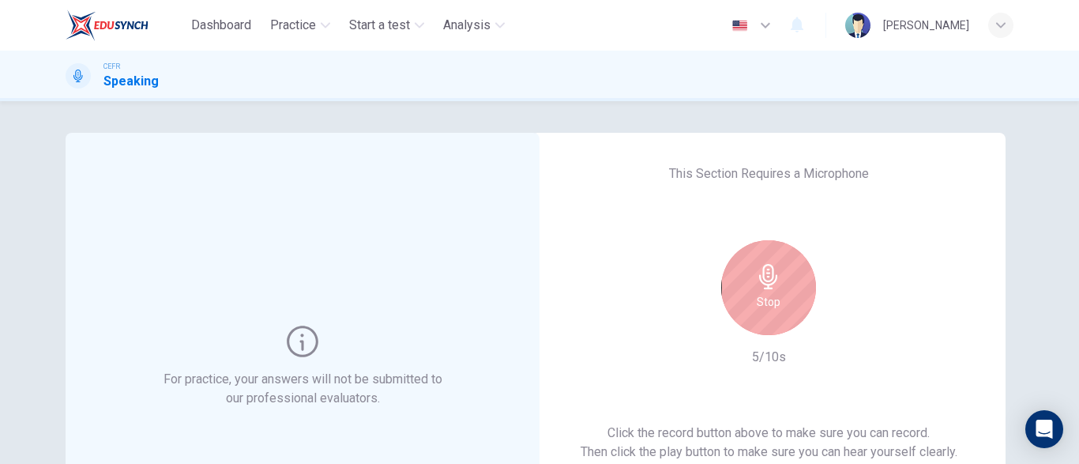
scroll to position [87, 0]
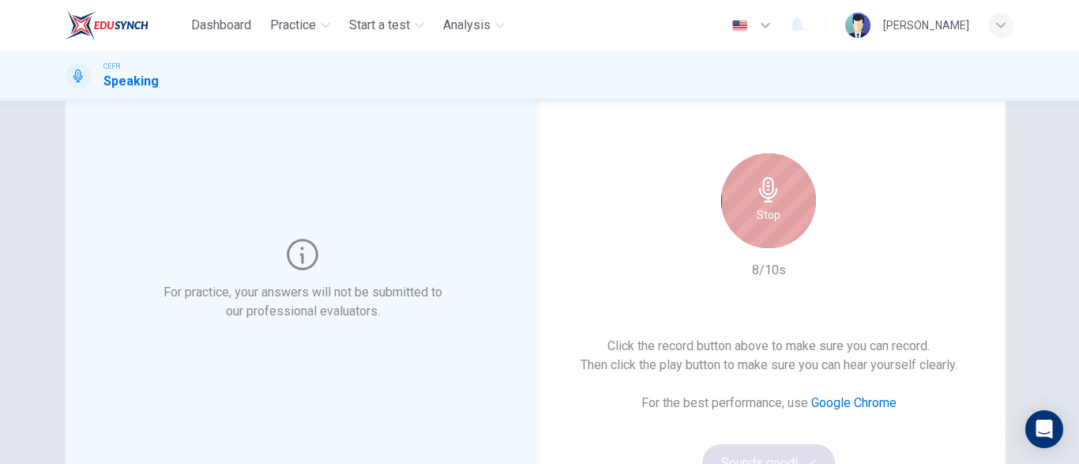
click at [773, 217] on h6 "Stop" at bounding box center [769, 214] width 24 height 19
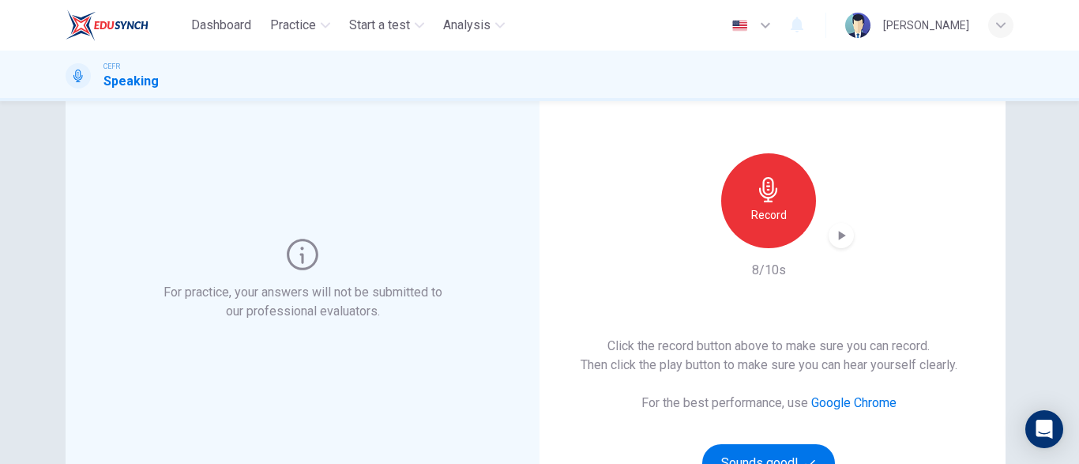
click at [841, 235] on icon "button" at bounding box center [842, 235] width 7 height 9
click at [865, 122] on div "This Section Requires a Microphone Record 8/10s Click the record button above t…" at bounding box center [769, 280] width 474 height 468
click at [845, 238] on icon "button" at bounding box center [842, 236] width 16 height 16
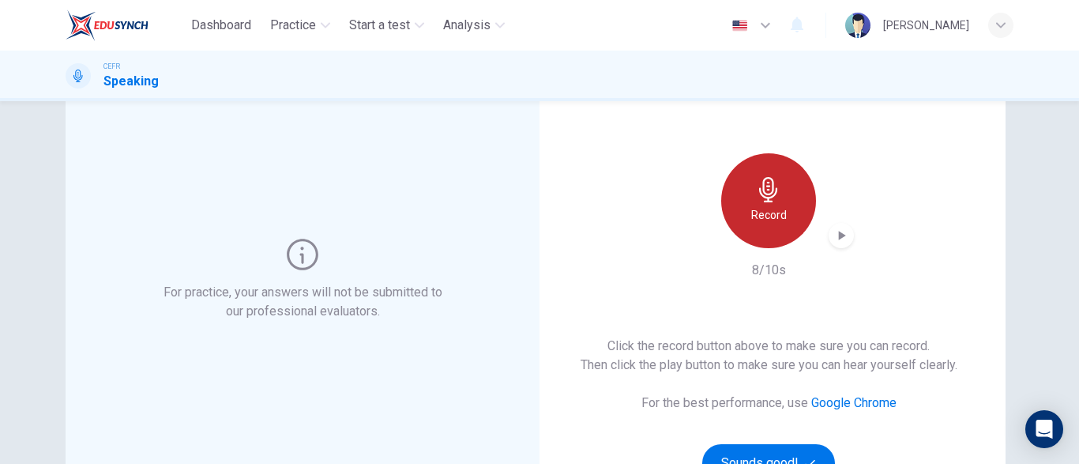
click at [788, 194] on div "Record" at bounding box center [768, 200] width 95 height 95
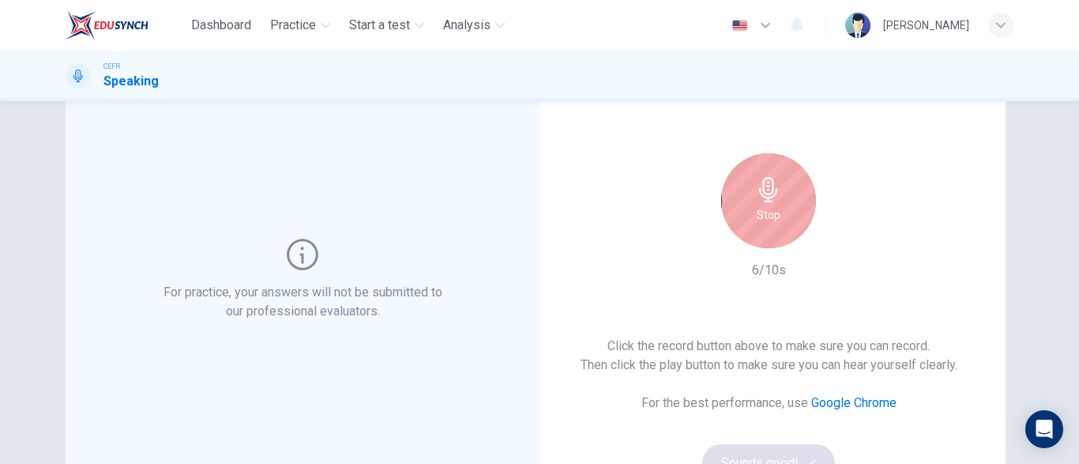
click at [788, 194] on div "Stop" at bounding box center [768, 200] width 95 height 95
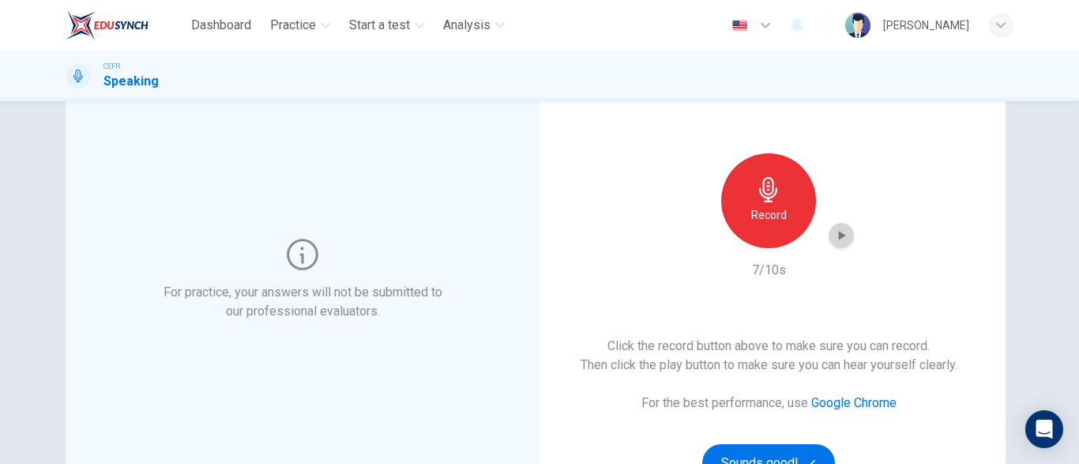
click at [844, 243] on icon "button" at bounding box center [842, 236] width 16 height 16
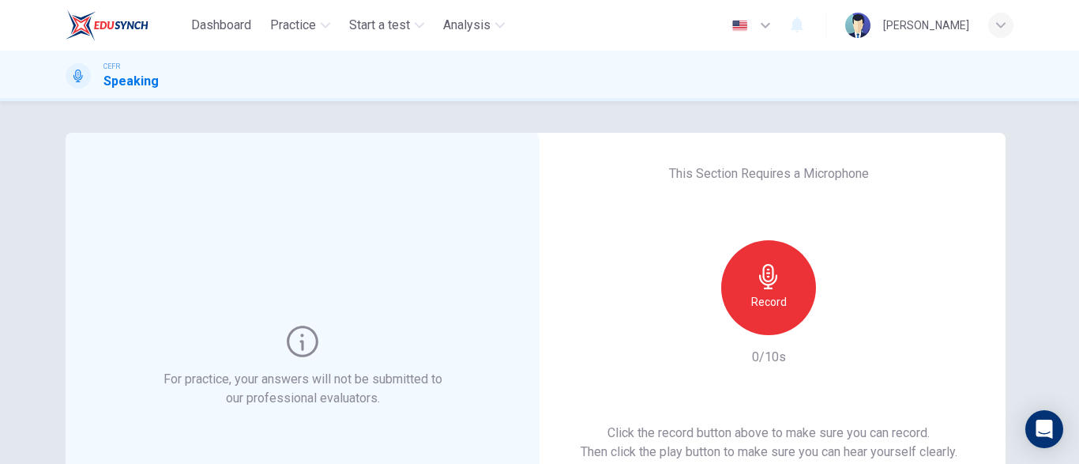
click at [791, 292] on div "Record" at bounding box center [768, 287] width 95 height 95
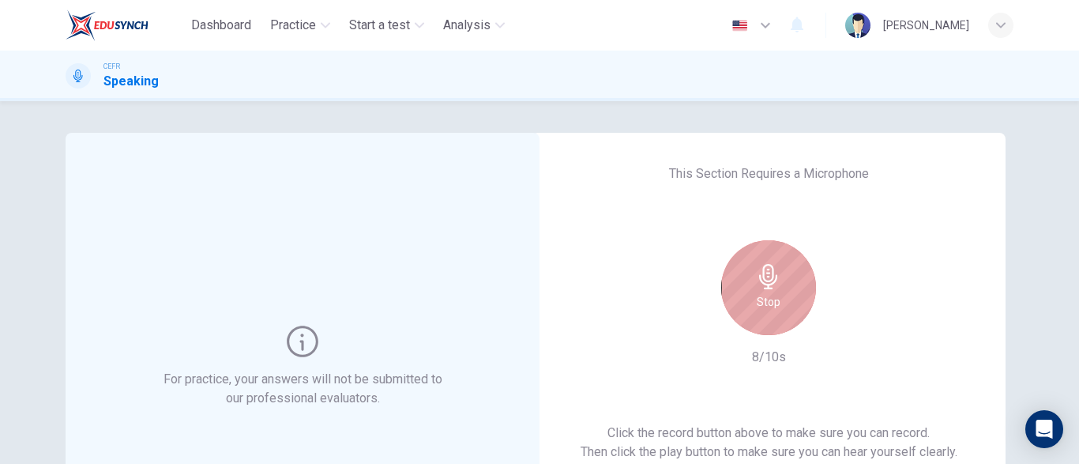
click at [791, 292] on div "Stop" at bounding box center [768, 287] width 95 height 95
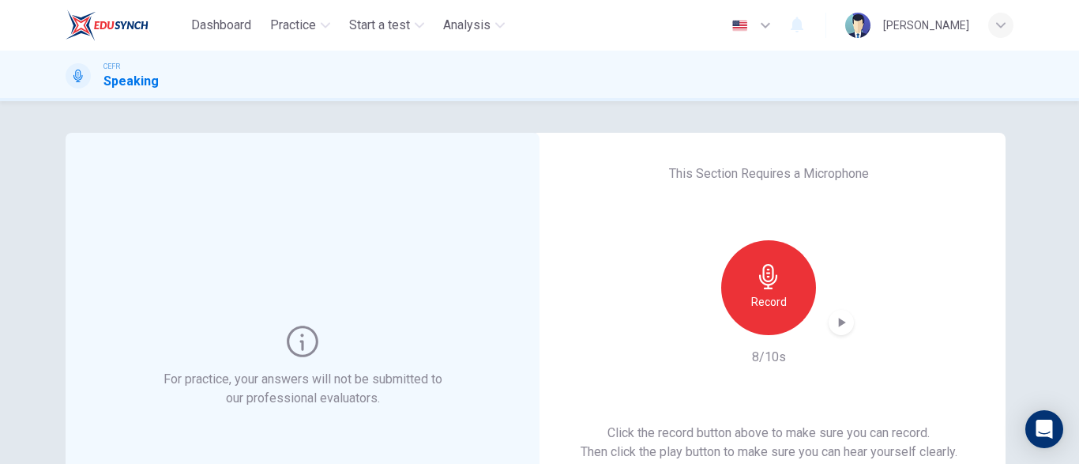
click at [835, 330] on div "button" at bounding box center [841, 322] width 25 height 25
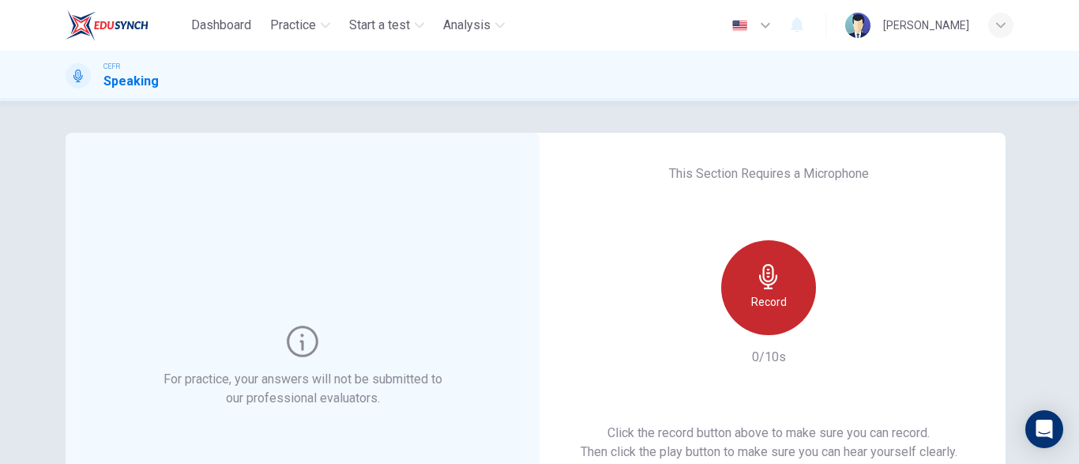
click at [772, 288] on icon "button" at bounding box center [768, 276] width 18 height 25
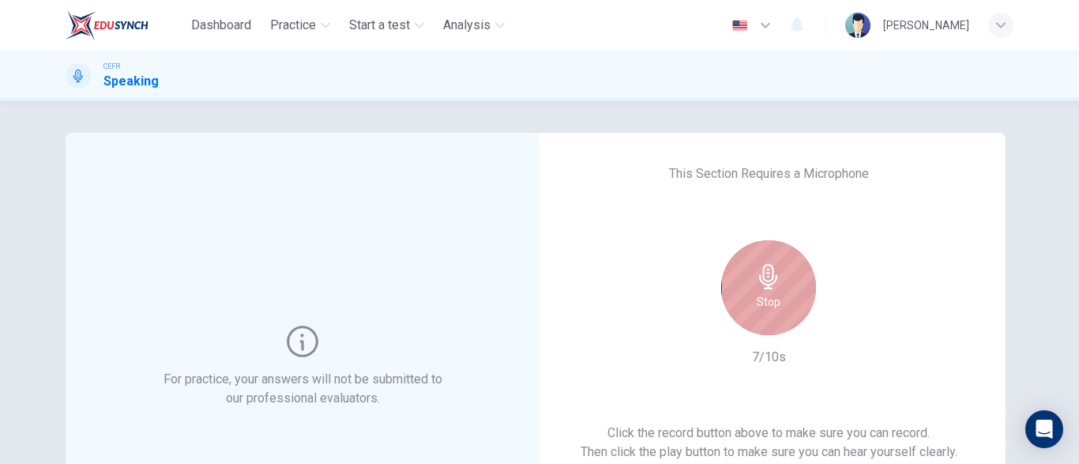
click at [772, 288] on icon "button" at bounding box center [768, 276] width 18 height 25
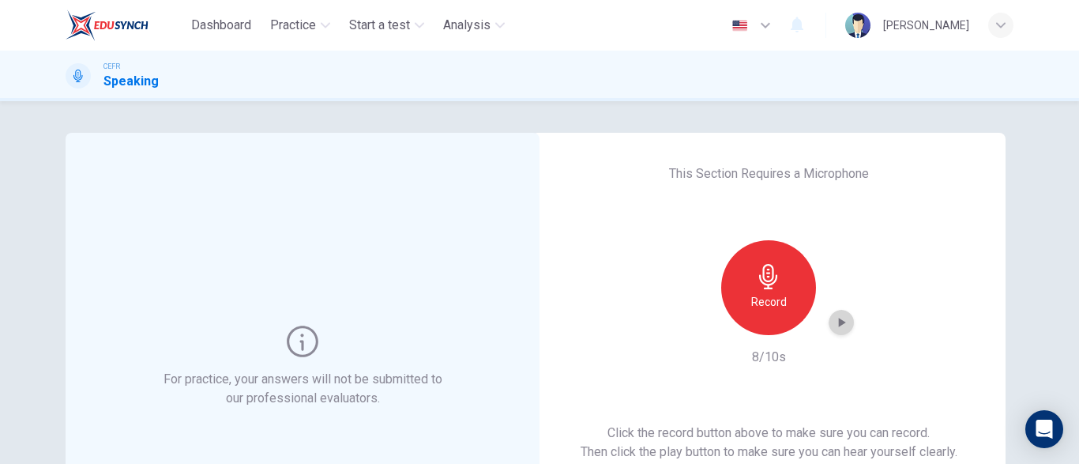
click at [842, 319] on icon "button" at bounding box center [842, 322] width 16 height 16
click at [838, 331] on div "button" at bounding box center [841, 322] width 25 height 25
click at [853, 322] on div "button" at bounding box center [841, 322] width 25 height 25
click at [829, 310] on button "button" at bounding box center [841, 322] width 25 height 25
click at [853, 322] on div "button" at bounding box center [841, 322] width 25 height 25
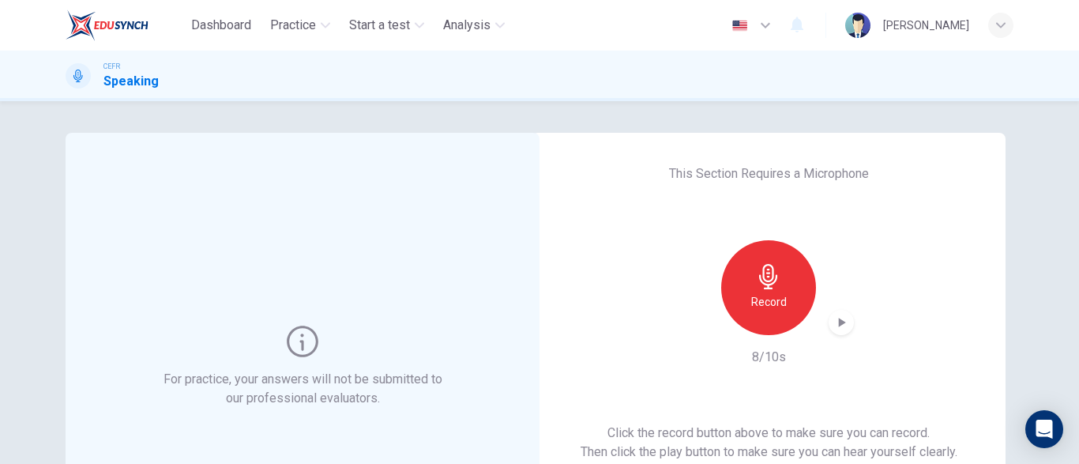
scroll to position [300, 0]
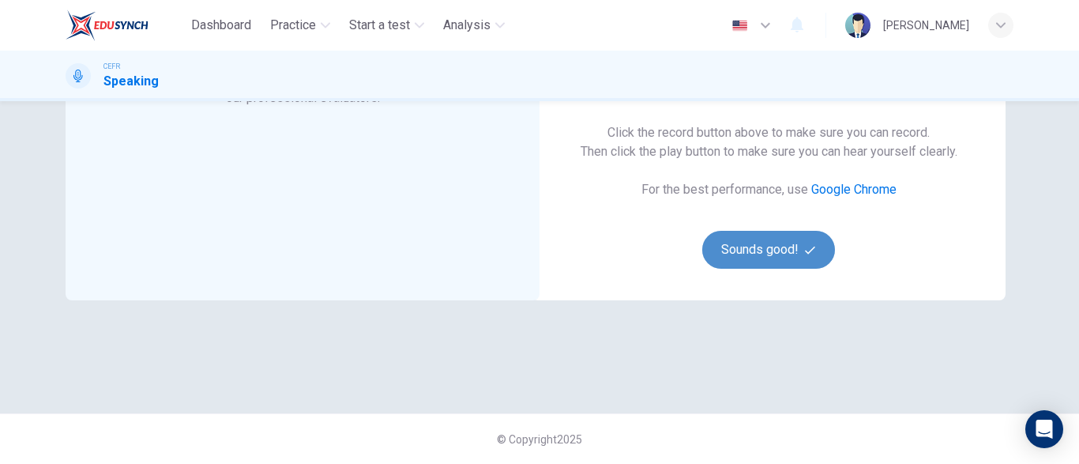
click at [773, 239] on button "Sounds good!" at bounding box center [768, 250] width 133 height 38
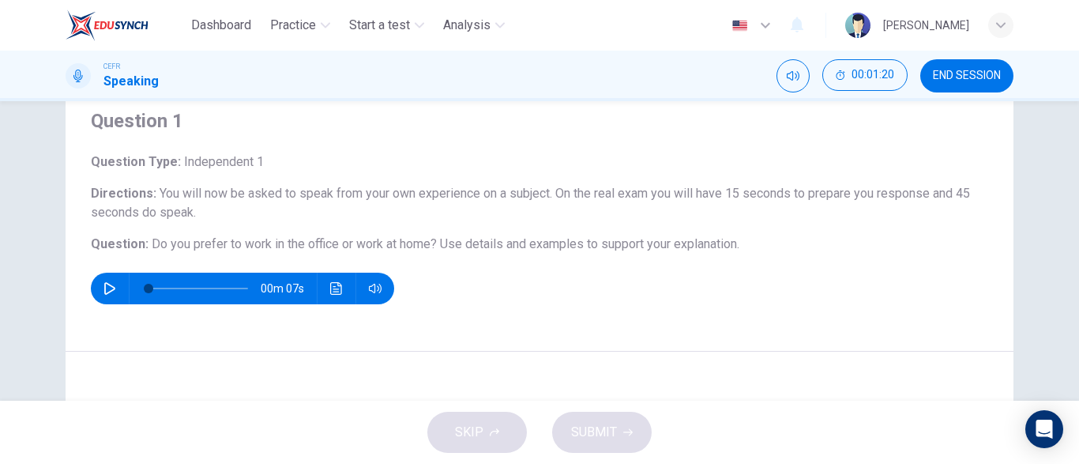
scroll to position [313, 0]
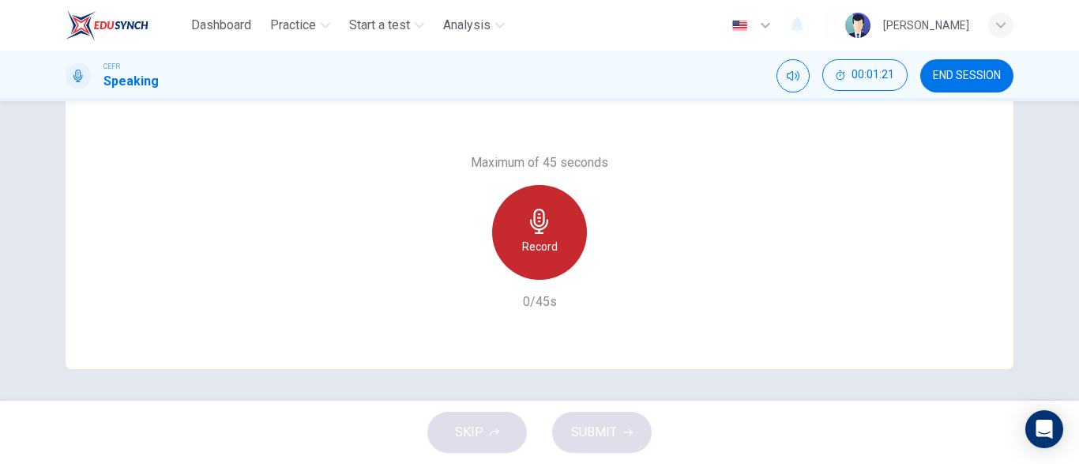
click at [541, 221] on icon "button" at bounding box center [539, 221] width 25 height 25
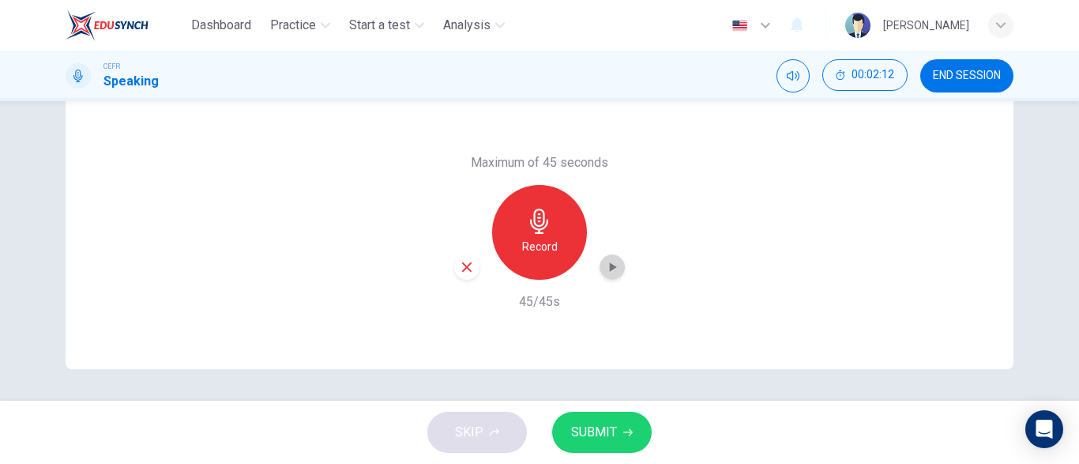
click at [608, 258] on div "button" at bounding box center [612, 266] width 25 height 25
click at [608, 446] on button "SUBMIT" at bounding box center [602, 432] width 100 height 41
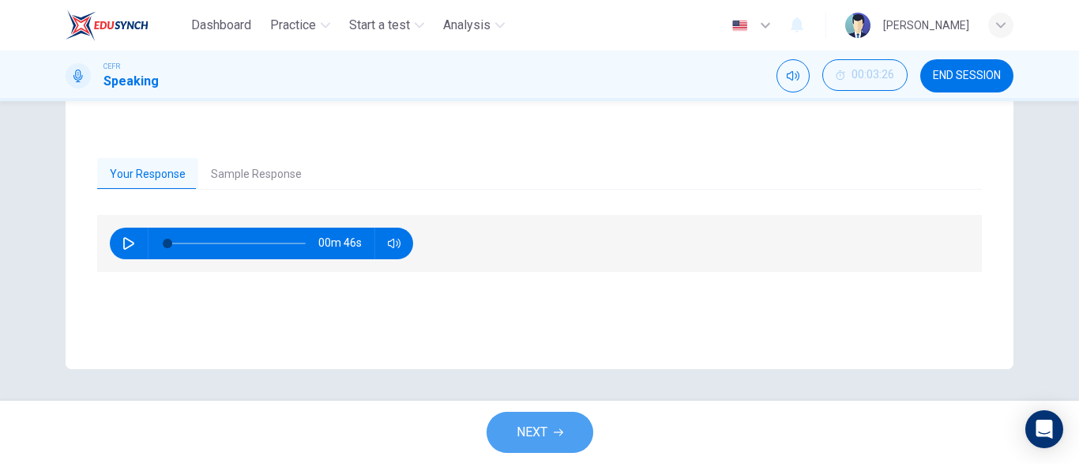
click at [551, 439] on button "NEXT" at bounding box center [540, 432] width 107 height 41
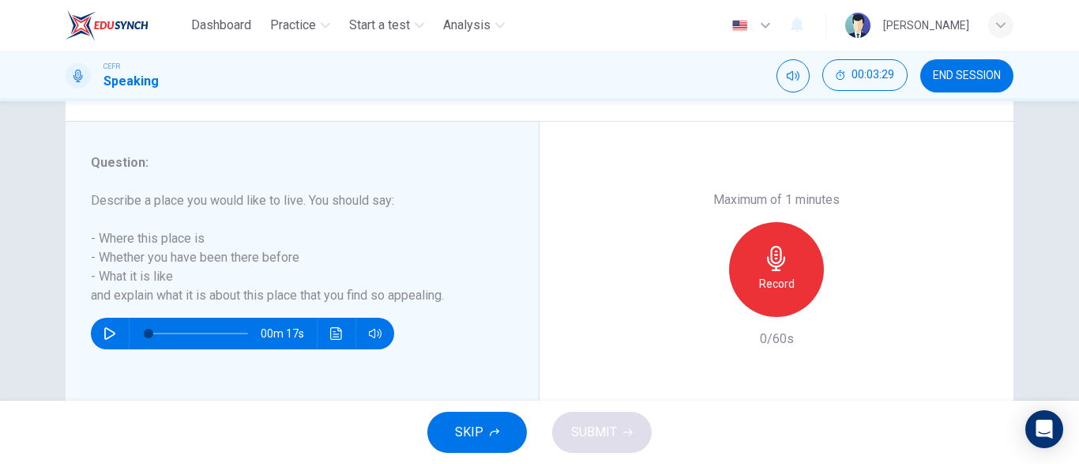
scroll to position [265, 0]
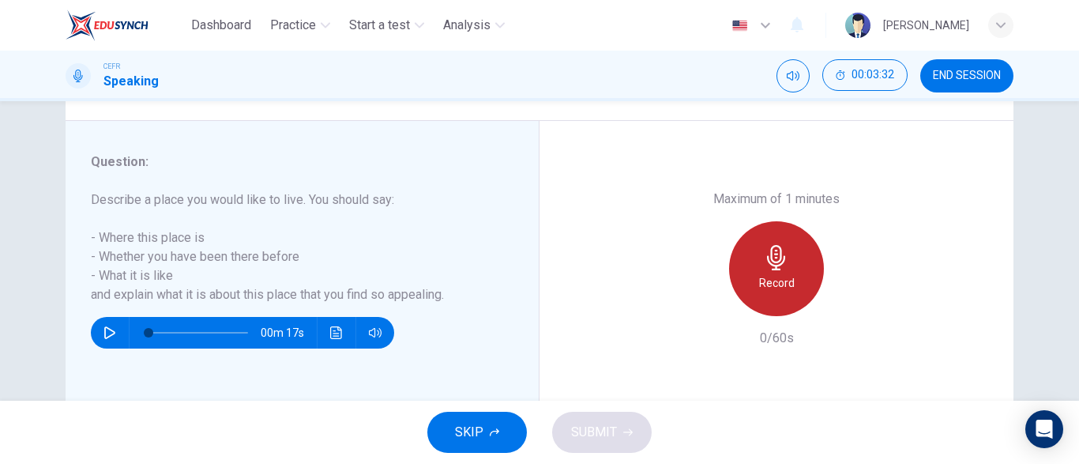
click at [772, 288] on h6 "Record" at bounding box center [777, 282] width 36 height 19
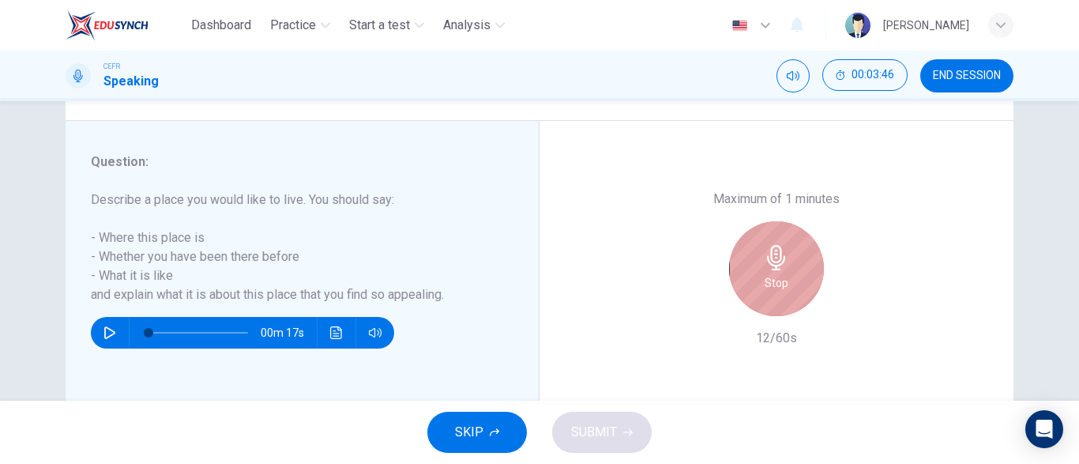
click at [772, 288] on h6 "Stop" at bounding box center [777, 282] width 24 height 19
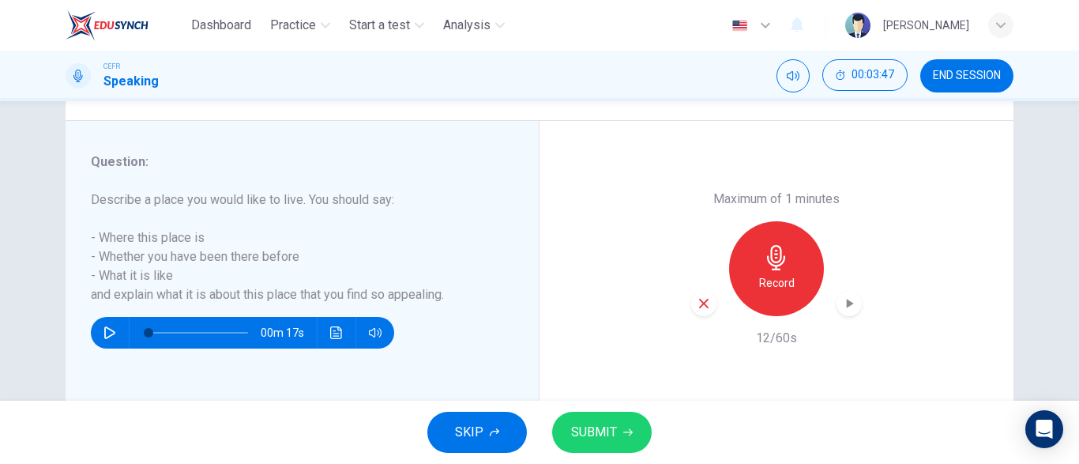
click at [852, 302] on icon "button" at bounding box center [849, 303] width 16 height 16
click at [779, 263] on icon "button" at bounding box center [776, 257] width 25 height 25
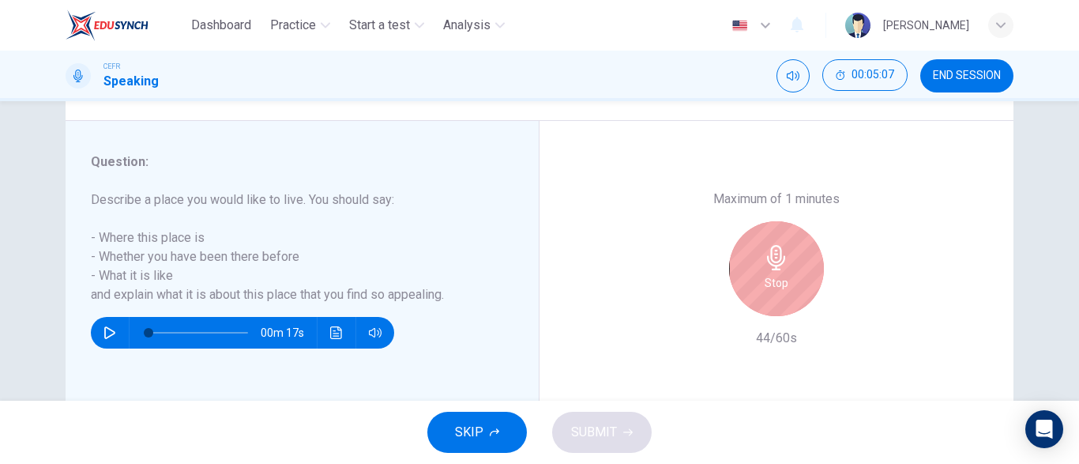
click at [779, 263] on icon "button" at bounding box center [776, 257] width 25 height 25
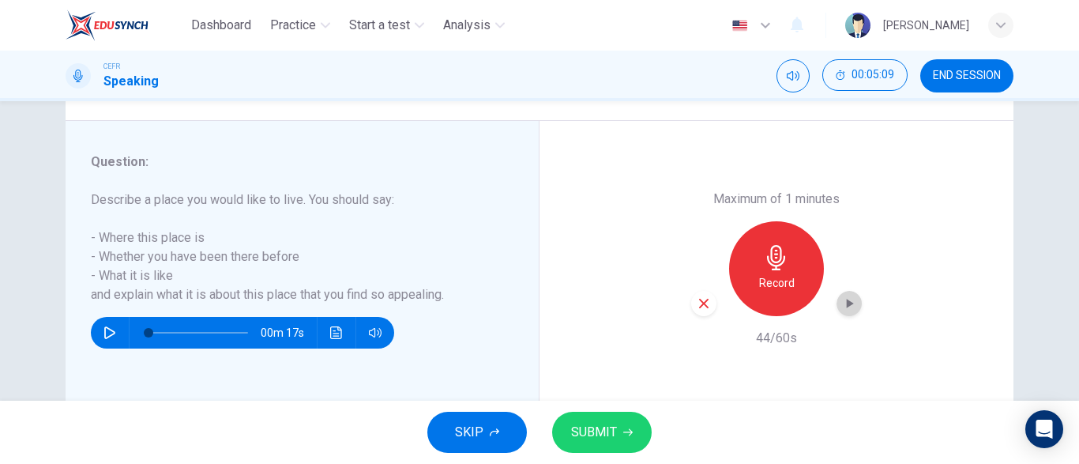
click at [851, 300] on icon "button" at bounding box center [849, 303] width 16 height 16
click at [632, 427] on button "SUBMIT" at bounding box center [602, 432] width 100 height 41
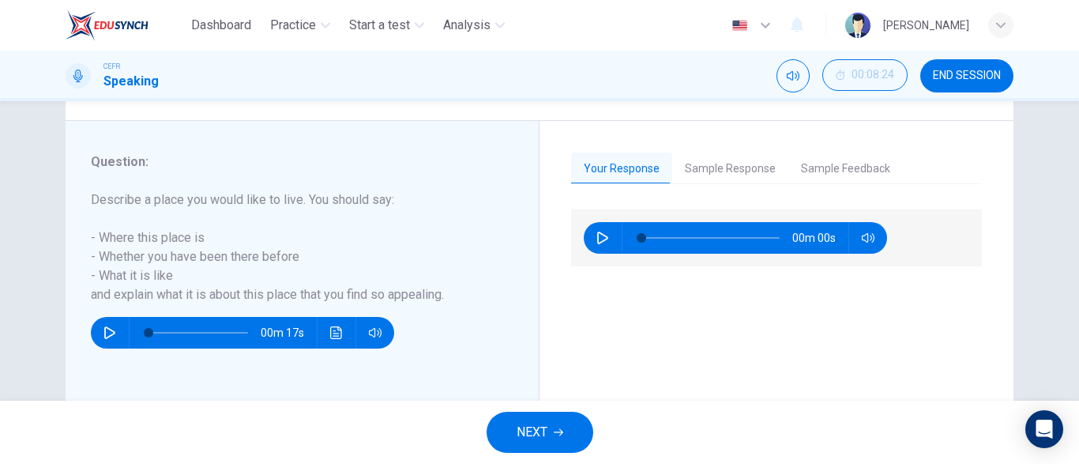
click at [529, 436] on span "NEXT" at bounding box center [532, 432] width 31 height 22
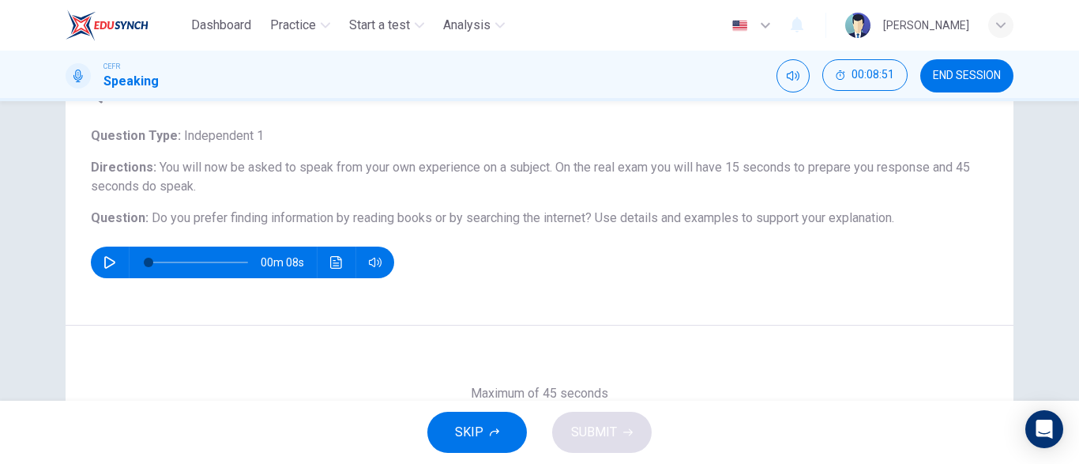
scroll to position [313, 0]
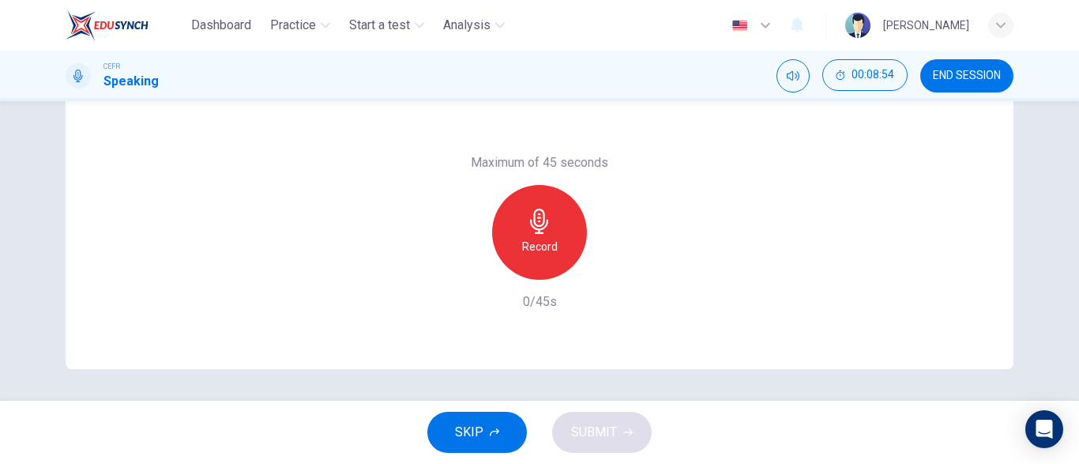
click at [549, 283] on div "Maximum of 45 seconds Record 0/45s" at bounding box center [539, 232] width 171 height 158
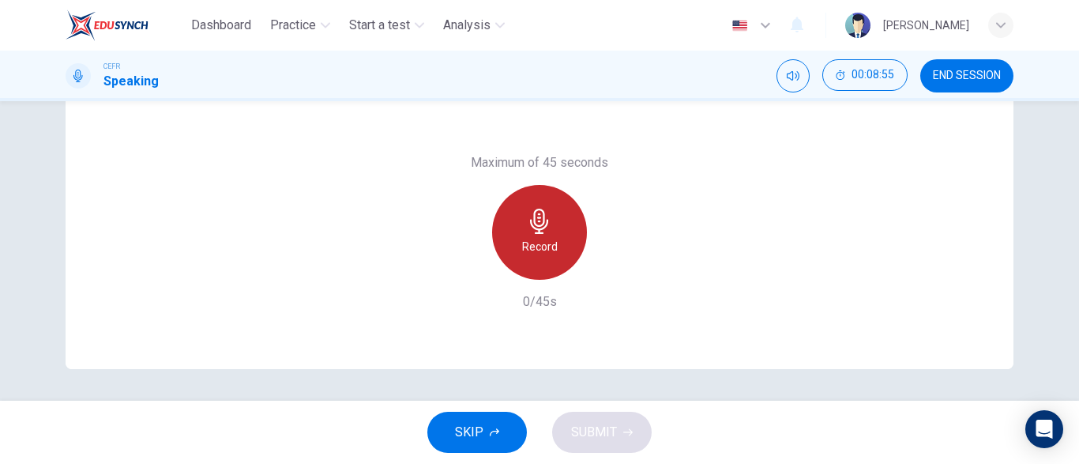
click at [540, 246] on h6 "Record" at bounding box center [540, 246] width 36 height 19
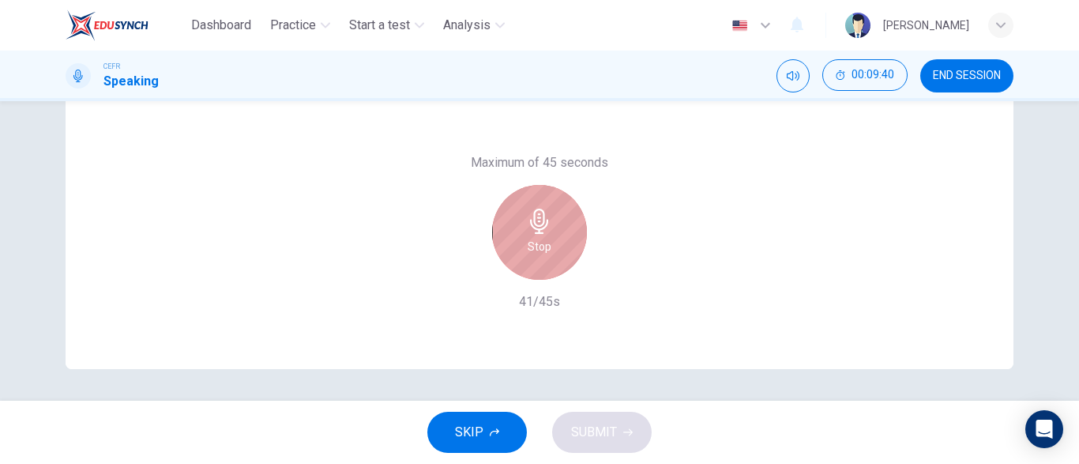
click at [540, 246] on h6 "Stop" at bounding box center [540, 246] width 24 height 19
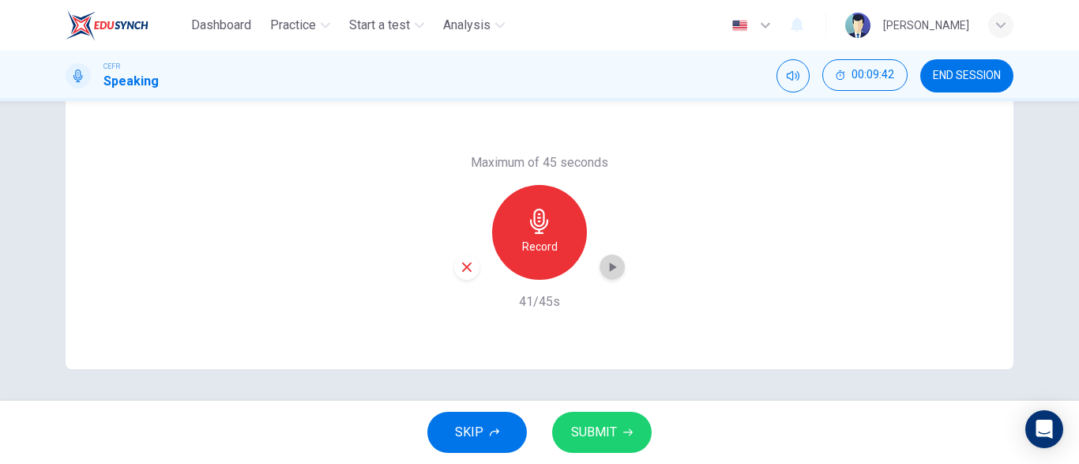
click at [615, 272] on icon "button" at bounding box center [612, 267] width 16 height 16
click at [542, 230] on icon "button" at bounding box center [539, 221] width 25 height 25
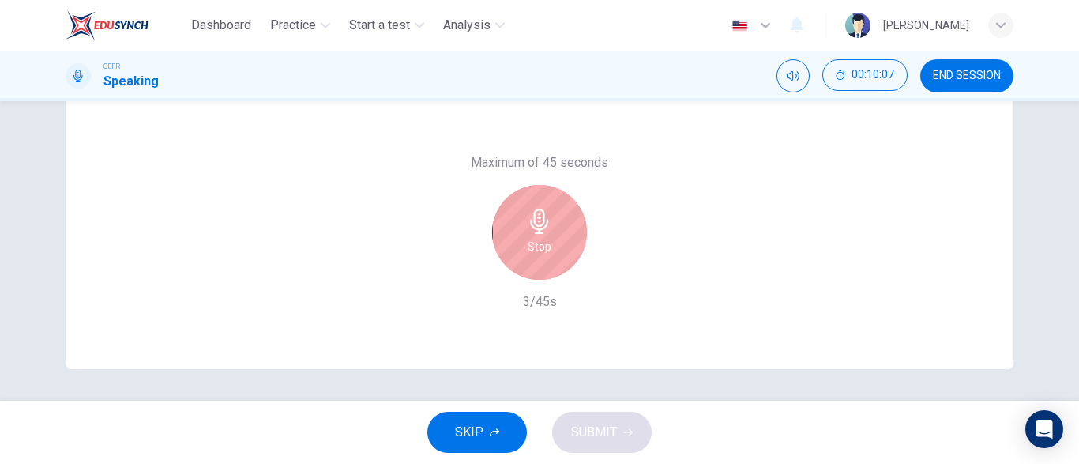
click at [572, 218] on div "Stop" at bounding box center [539, 232] width 95 height 95
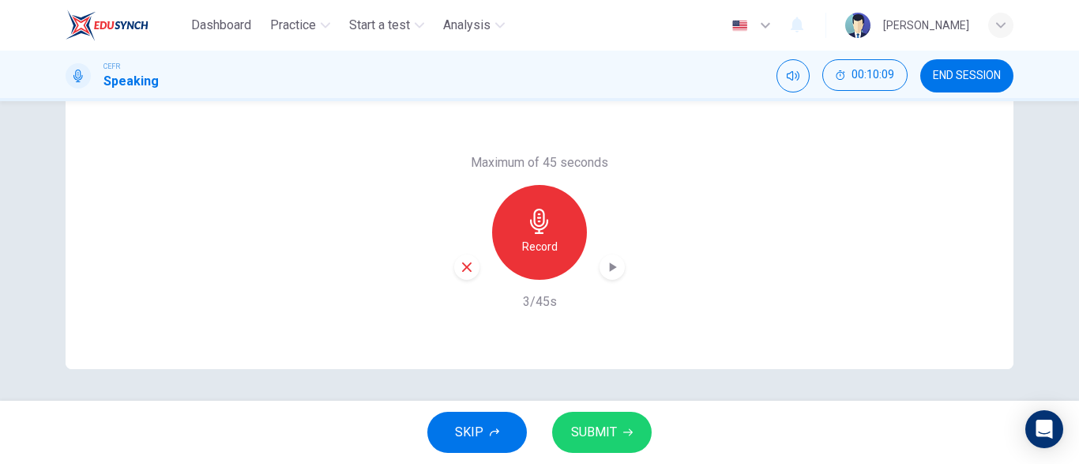
click at [600, 446] on button "SUBMIT" at bounding box center [602, 432] width 100 height 41
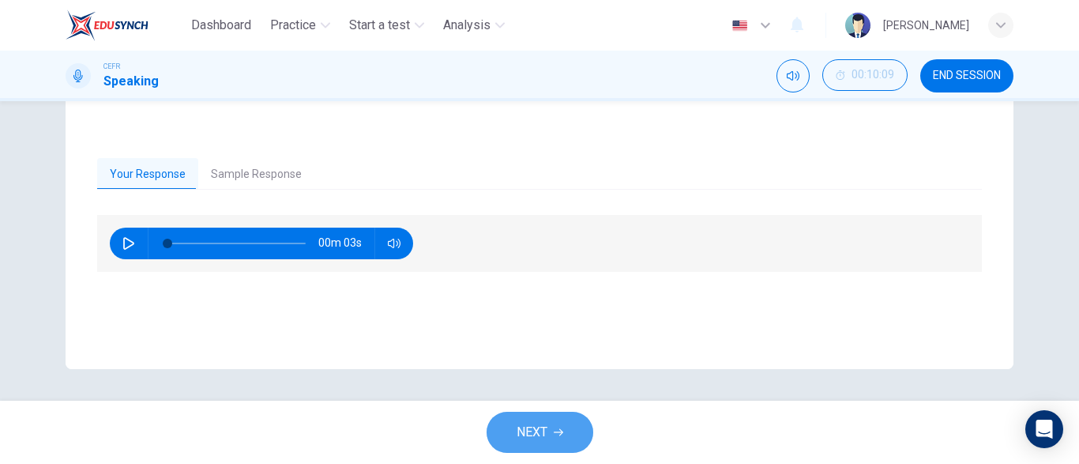
click at [530, 433] on span "NEXT" at bounding box center [532, 432] width 31 height 22
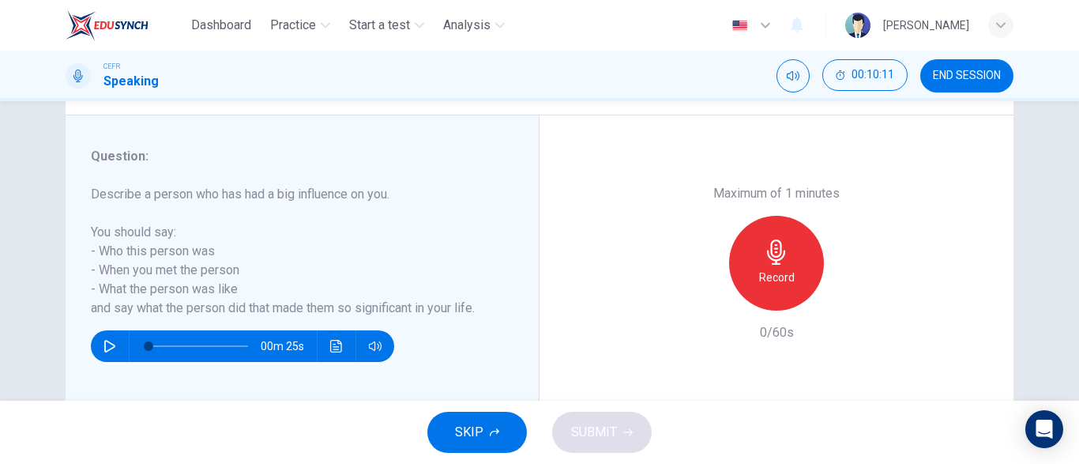
scroll to position [279, 0]
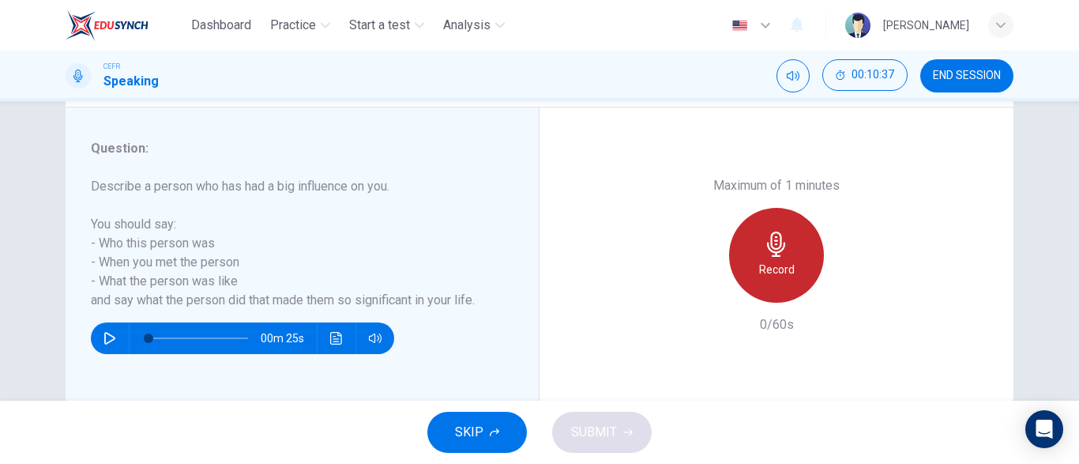
click at [788, 280] on div "Record" at bounding box center [776, 255] width 95 height 95
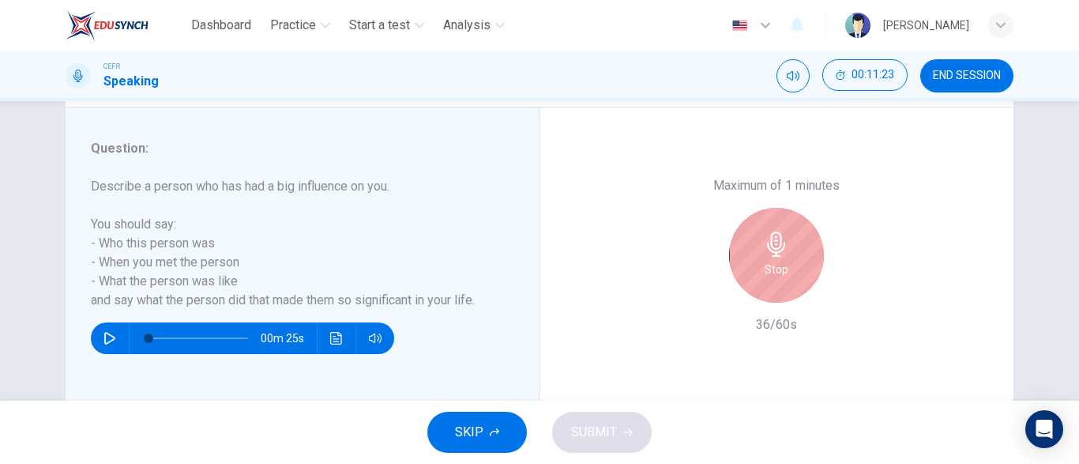
click at [788, 280] on div "Stop" at bounding box center [776, 255] width 95 height 95
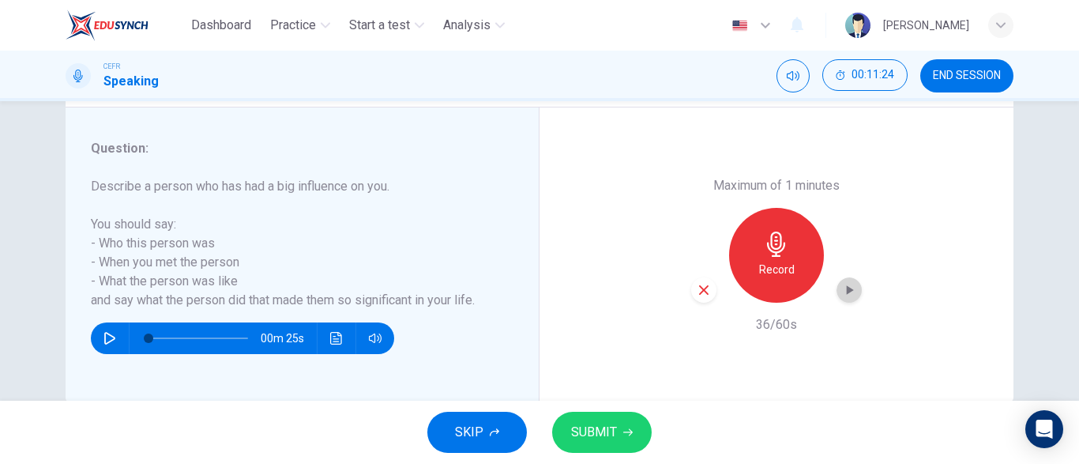
click at [842, 294] on icon "button" at bounding box center [849, 290] width 16 height 16
click at [624, 431] on icon "button" at bounding box center [627, 431] width 9 height 9
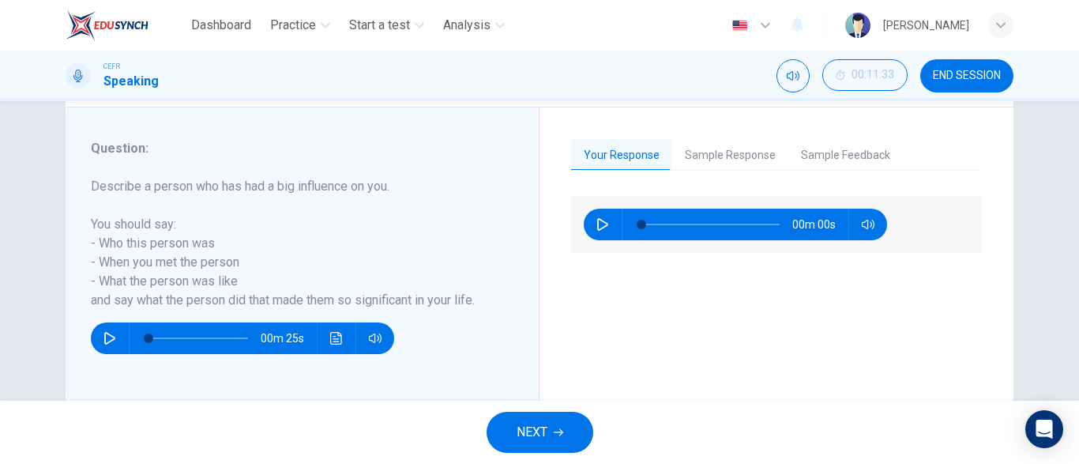
click at [736, 152] on button "Sample Response" at bounding box center [730, 155] width 116 height 33
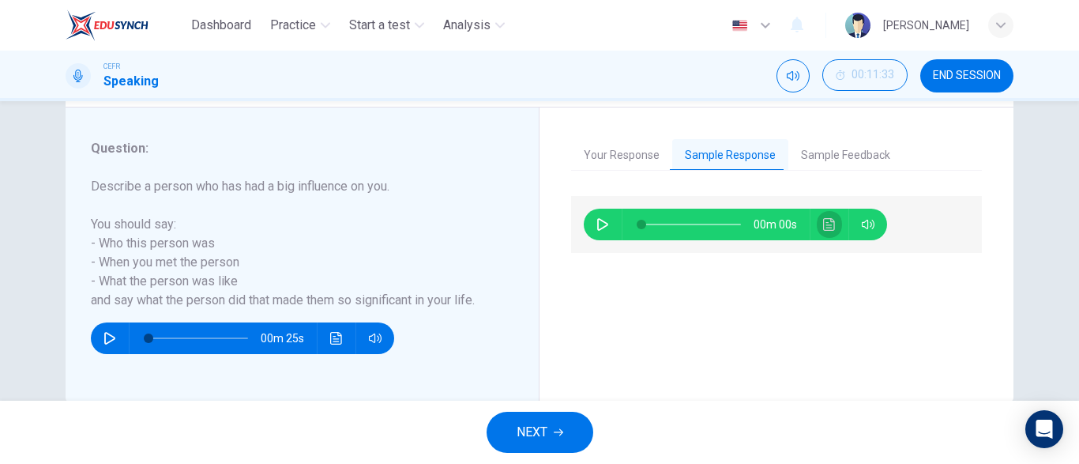
click at [826, 230] on icon "Click to see the audio transcription" at bounding box center [829, 224] width 12 height 13
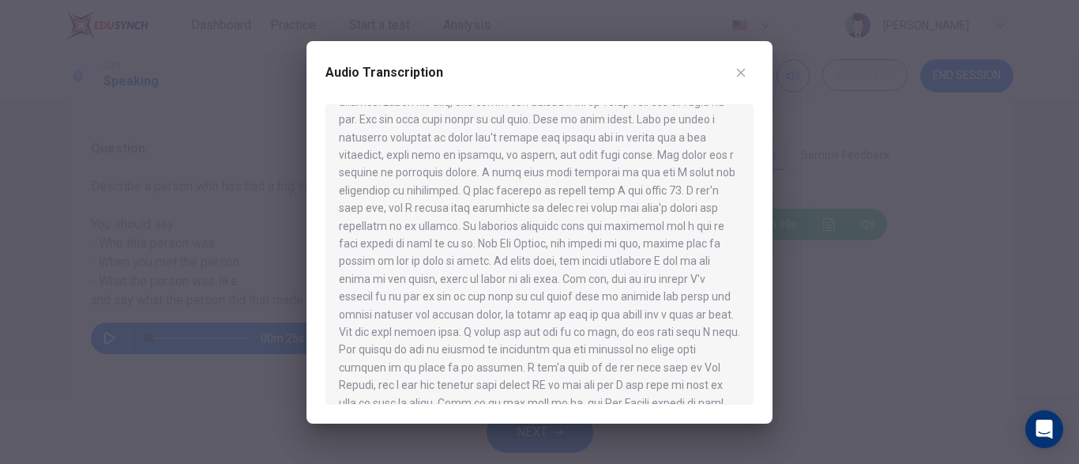
scroll to position [63, 0]
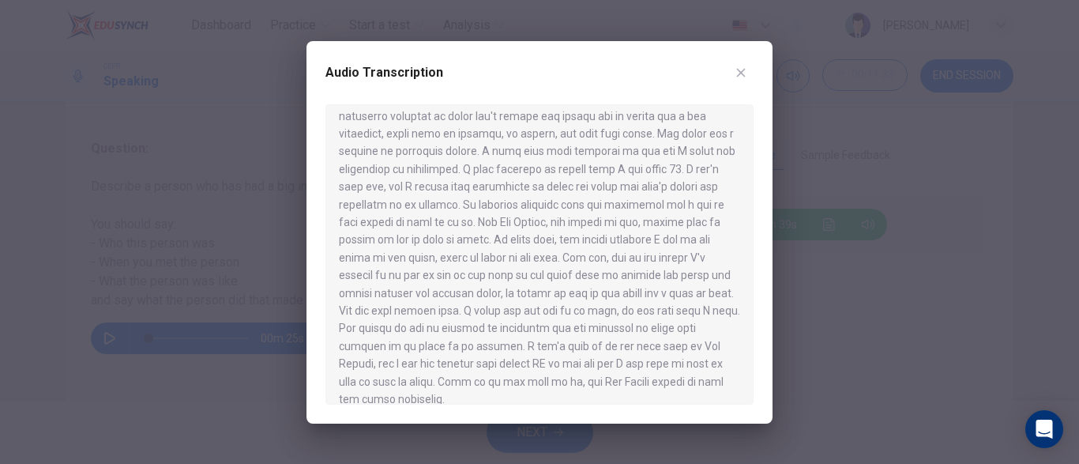
click at [820, 197] on div at bounding box center [539, 232] width 1079 height 464
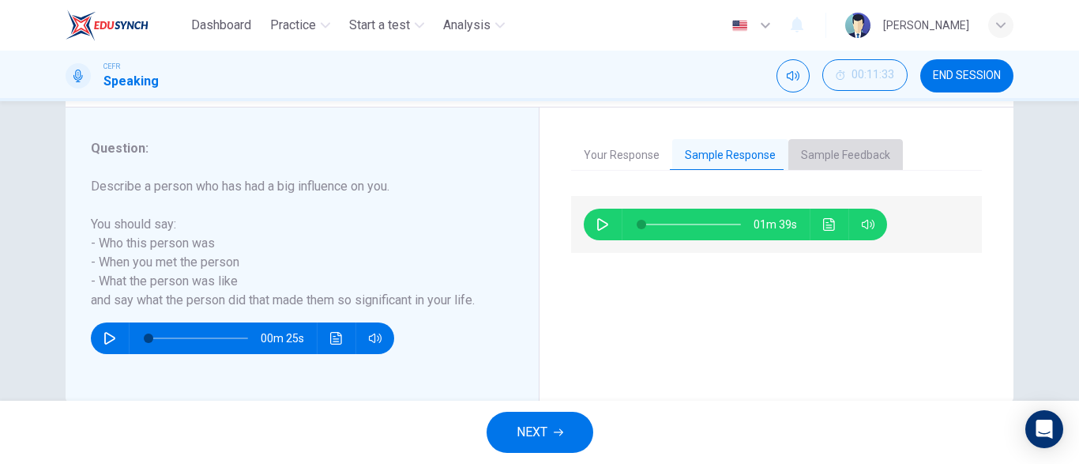
click at [848, 149] on button "Sample Feedback" at bounding box center [846, 155] width 115 height 33
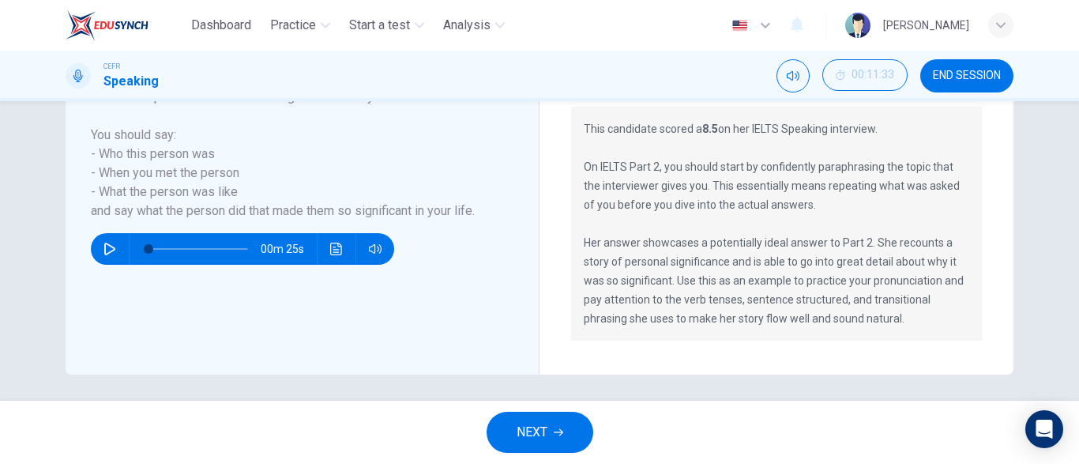
scroll to position [374, 0]
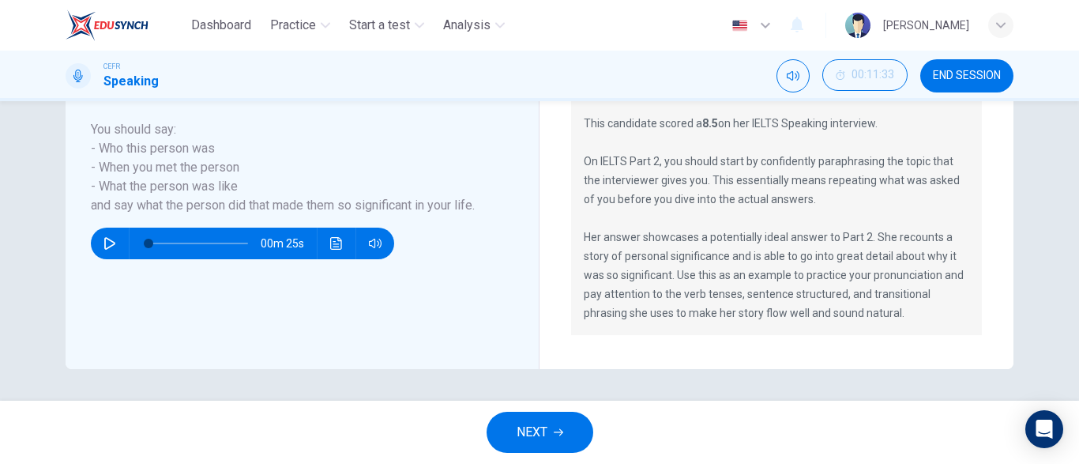
click at [873, 194] on p "This candidate scored a 8.5 on her IELTS Speaking interview. On IELTS Part 2, y…" at bounding box center [777, 218] width 386 height 209
click at [549, 419] on button "NEXT" at bounding box center [540, 432] width 107 height 41
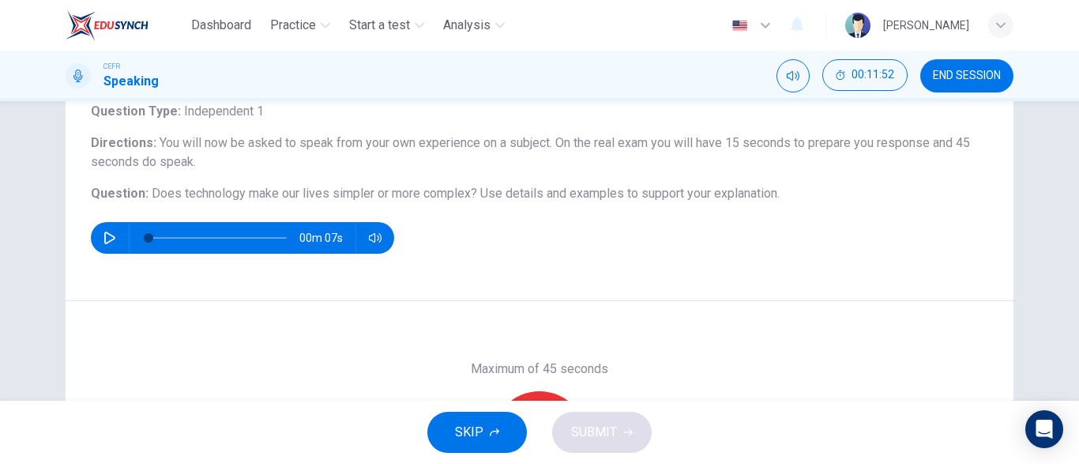
scroll to position [198, 0]
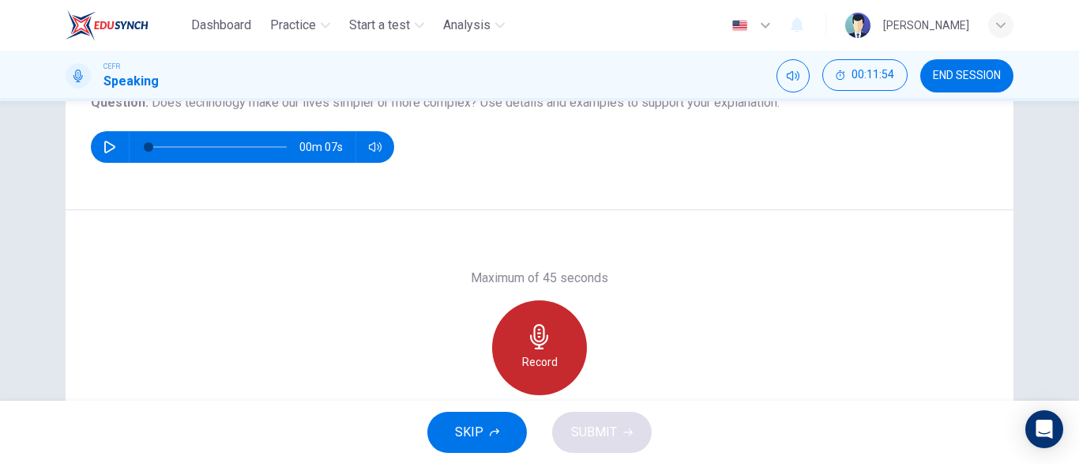
click at [542, 344] on icon "button" at bounding box center [539, 336] width 25 height 25
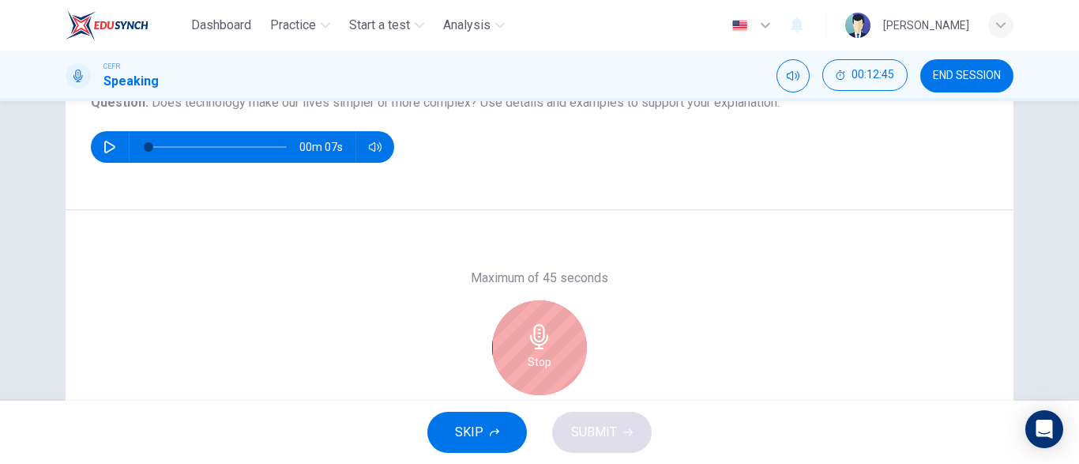
click at [551, 349] on div "Stop" at bounding box center [539, 347] width 95 height 95
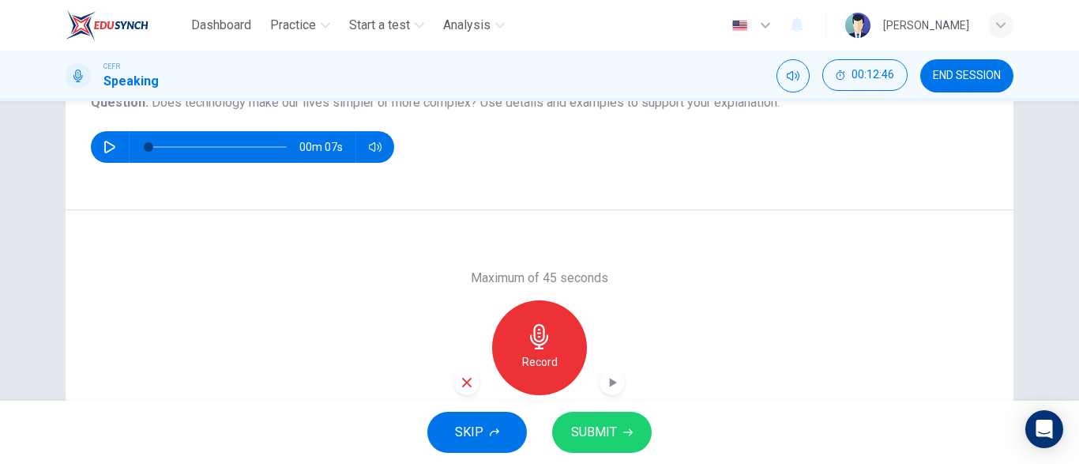
scroll to position [300, 0]
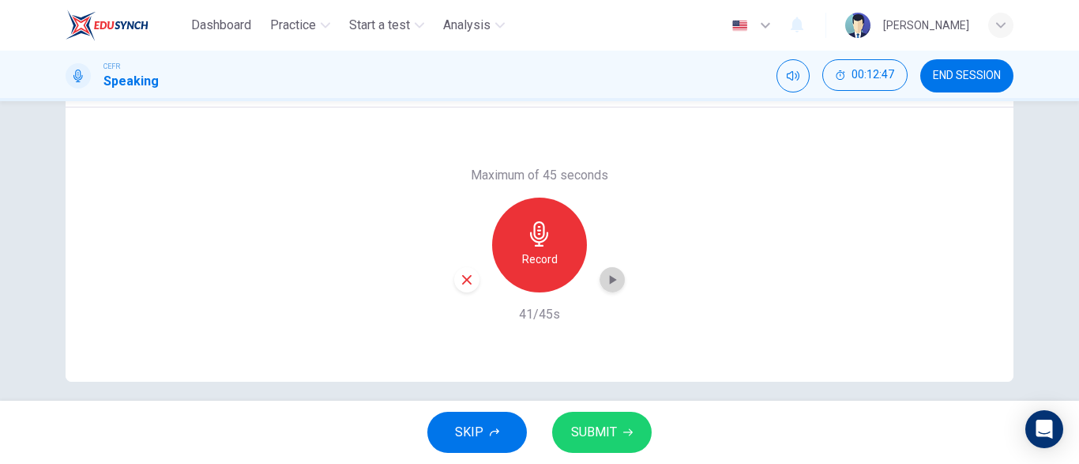
click at [615, 277] on icon "button" at bounding box center [612, 280] width 16 height 16
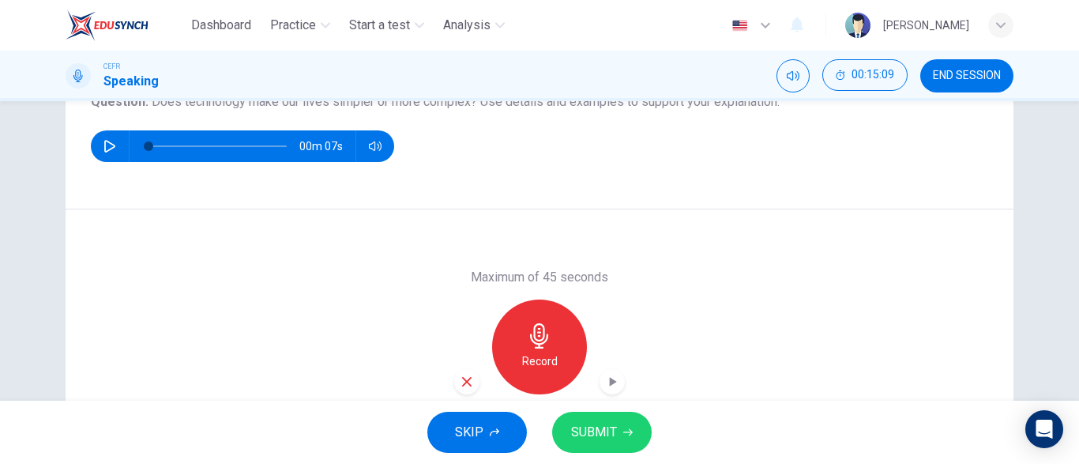
scroll to position [169, 0]
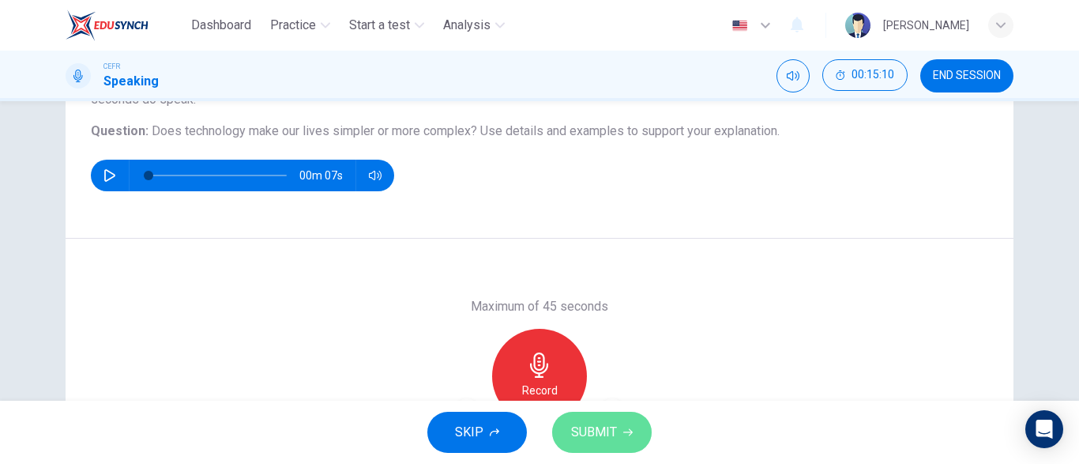
click at [600, 426] on span "SUBMIT" at bounding box center [594, 432] width 46 height 22
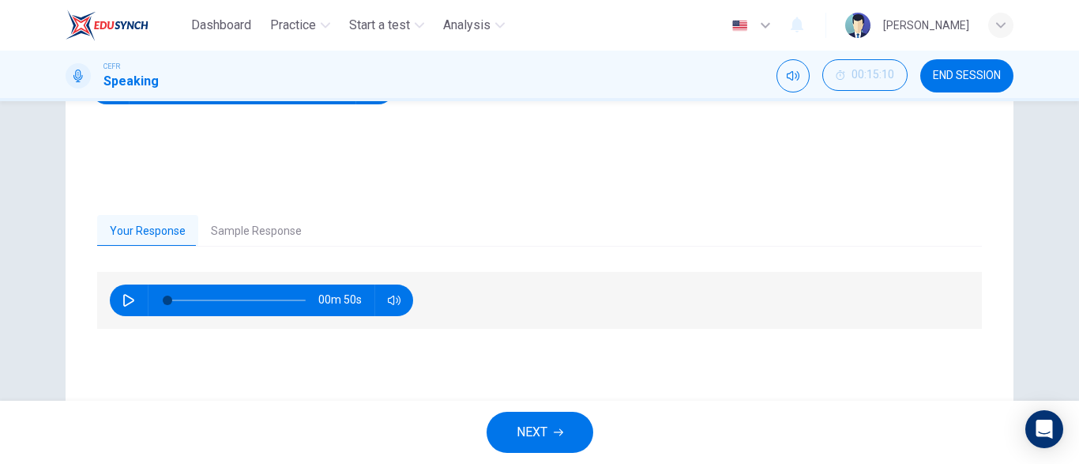
scroll to position [246, 0]
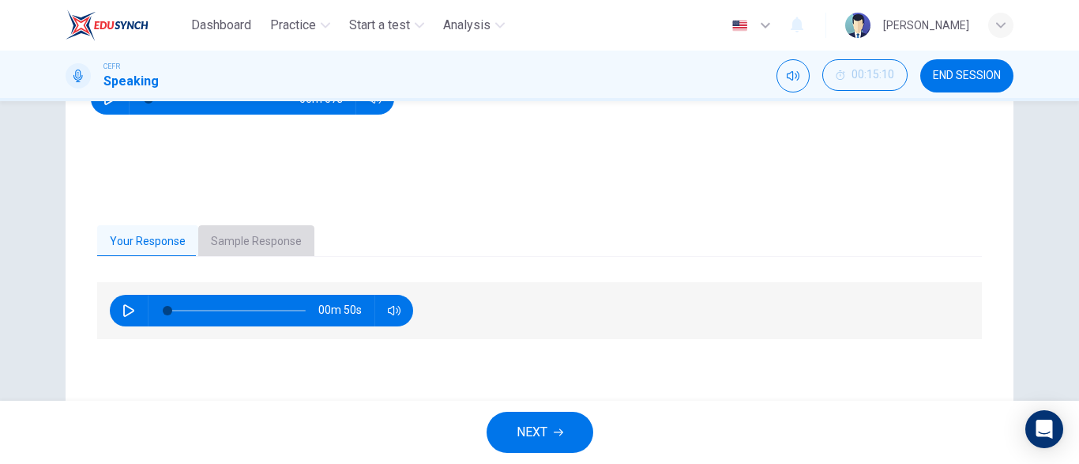
click at [258, 243] on button "Sample Response" at bounding box center [256, 241] width 116 height 33
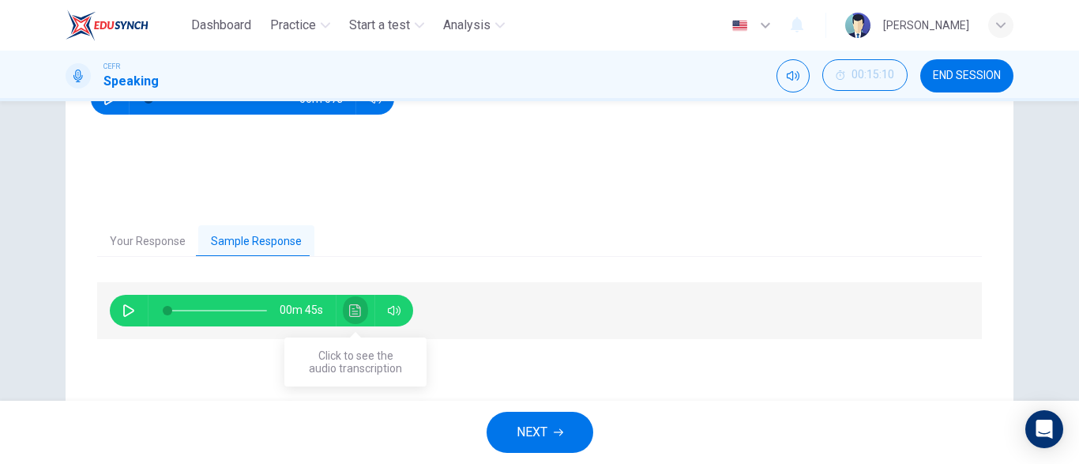
click at [357, 305] on icon "Click to see the audio transcription" at bounding box center [355, 310] width 12 height 13
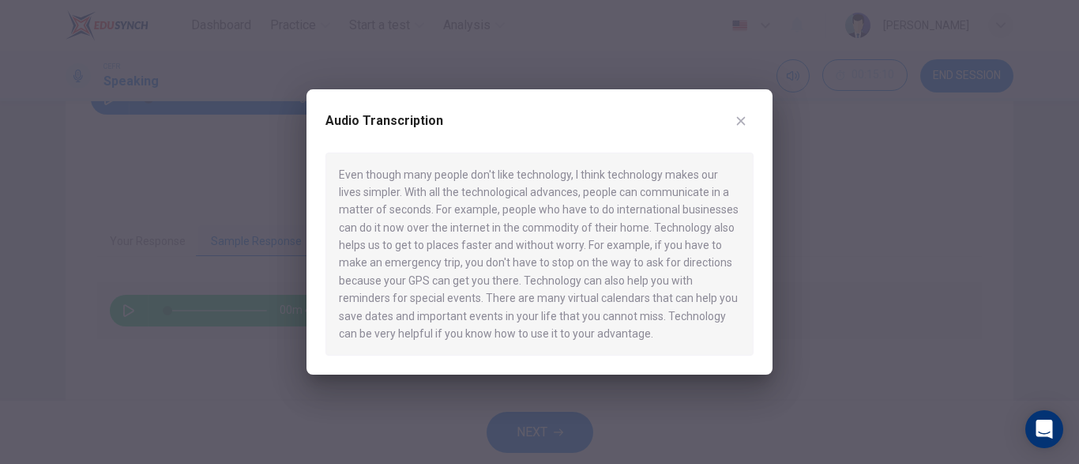
click at [813, 152] on div at bounding box center [539, 232] width 1079 height 464
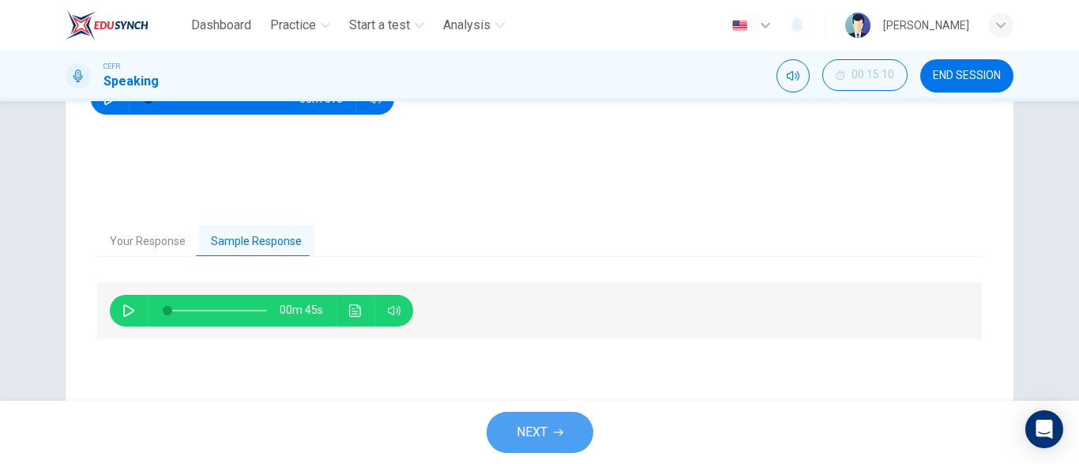
click at [549, 423] on button "NEXT" at bounding box center [540, 432] width 107 height 41
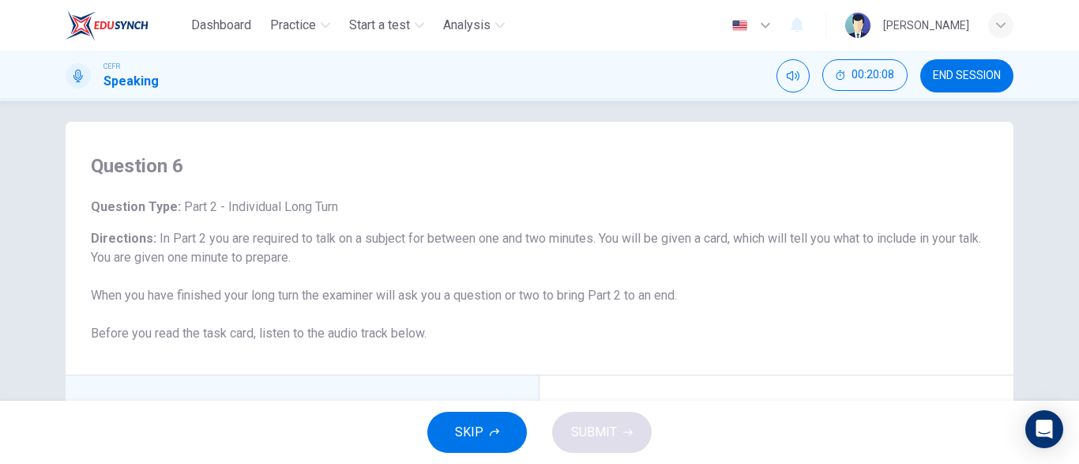
scroll to position [13, 0]
